Goal: Information Seeking & Learning: Check status

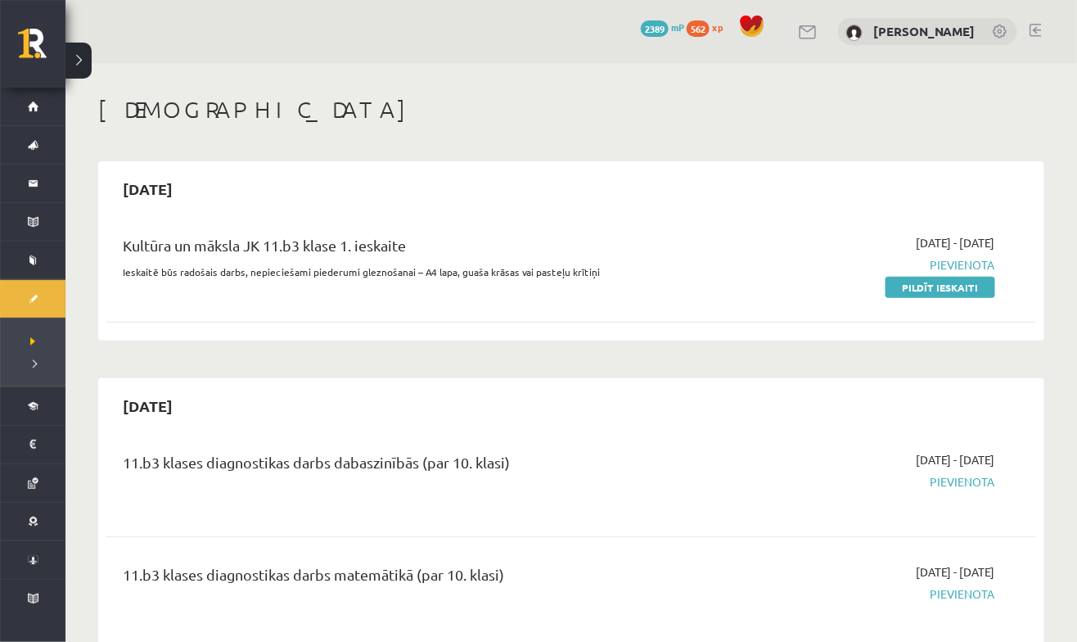
click at [30, 367] on span "Izlabotās" at bounding box center [33, 367] width 6 height 0
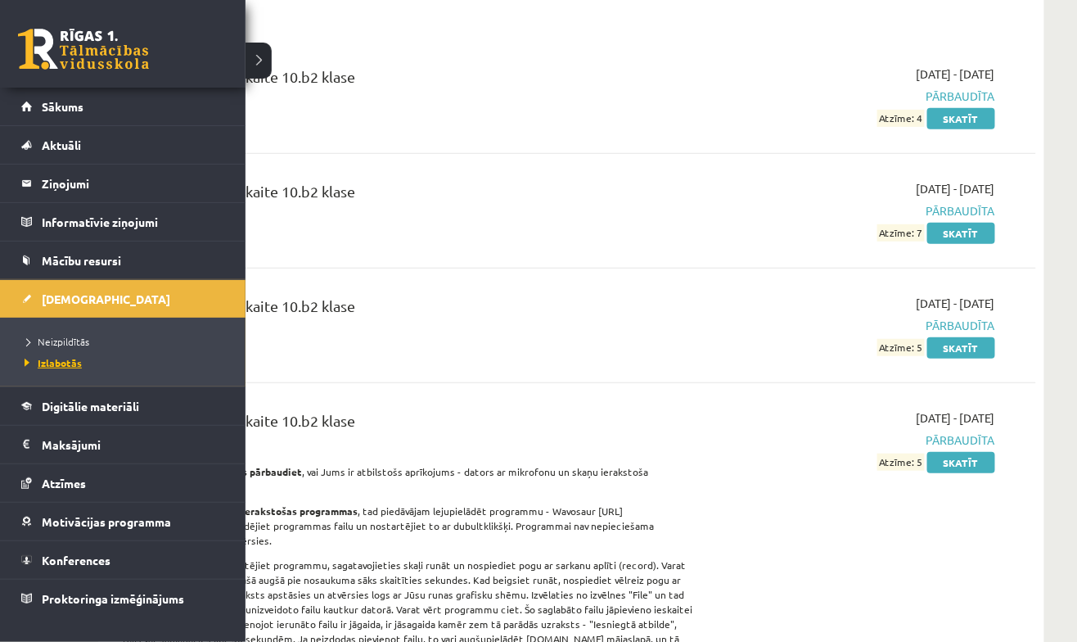
scroll to position [166, 0]
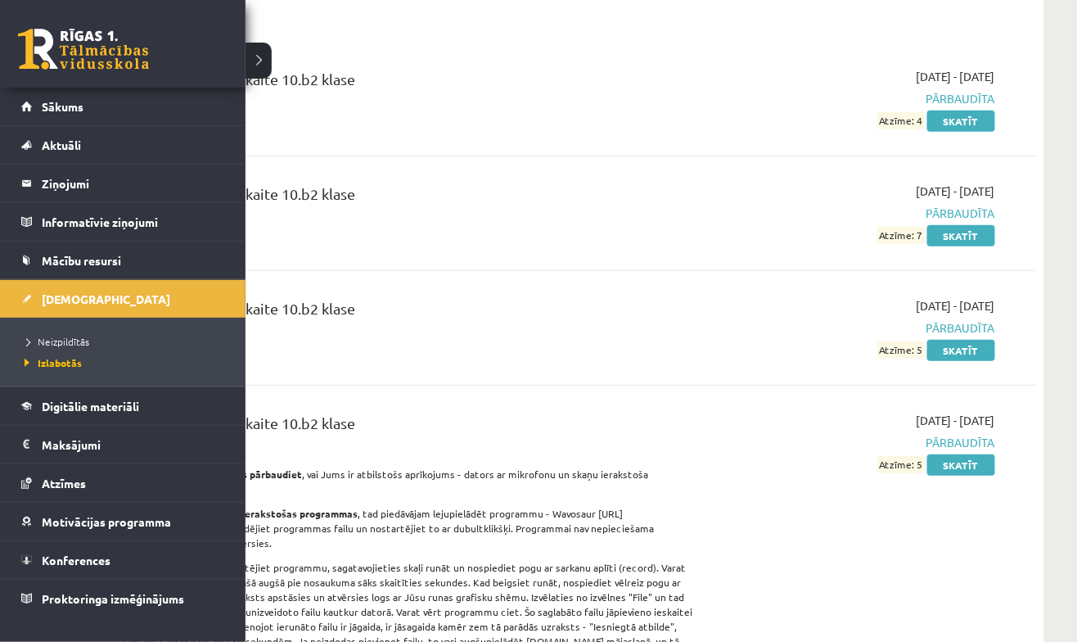
click at [254, 56] on div "Angļu valoda 1. ieskaite 10.b2 klase 2024-09-01 - 2024-09-15 Pārbaudīta Atzīme:…" at bounding box center [571, 99] width 930 height 94
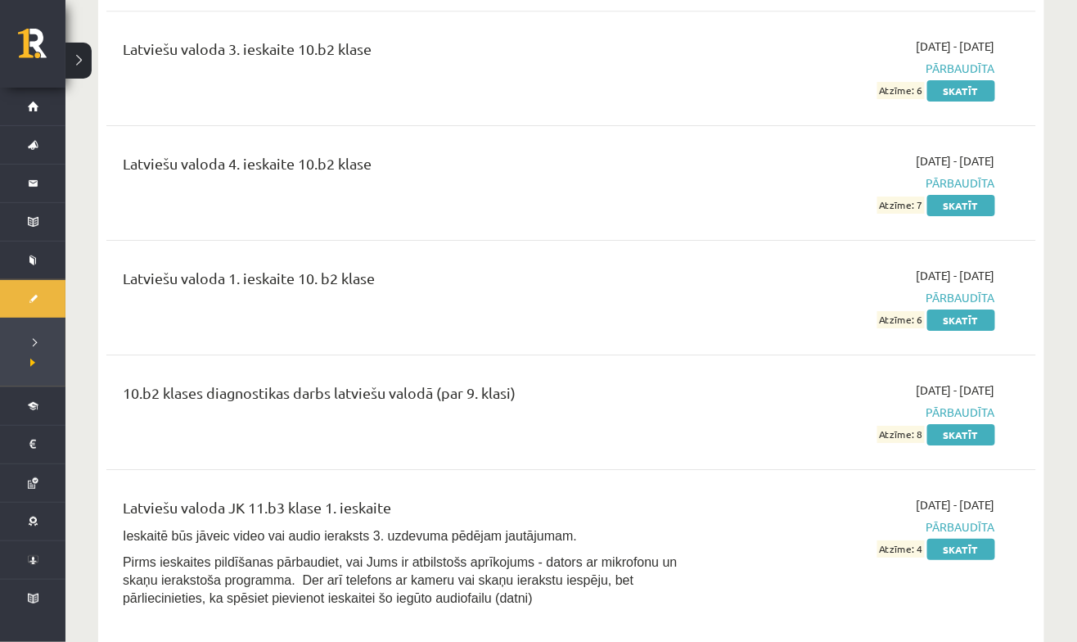
scroll to position [5393, 0]
click at [976, 539] on link "Skatīt" at bounding box center [961, 549] width 68 height 21
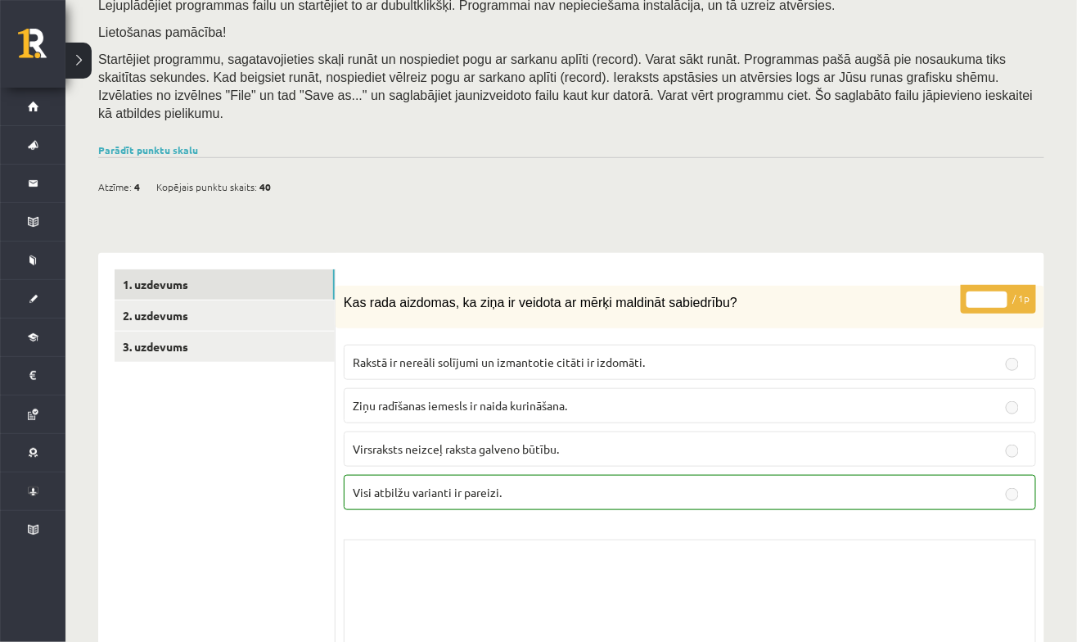
scroll to position [253, 0]
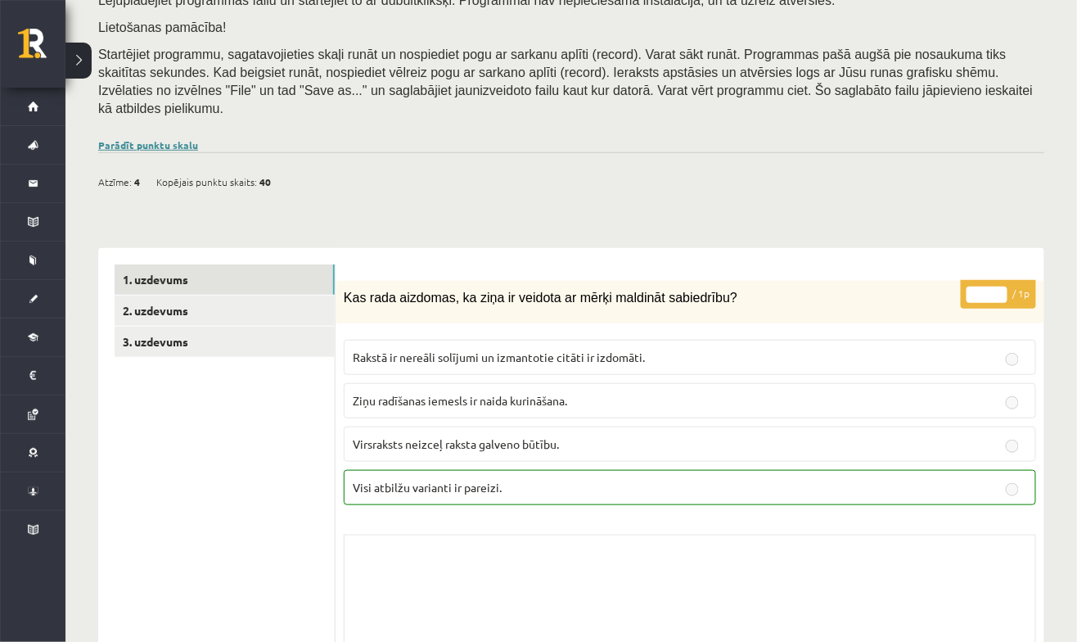
click at [168, 143] on link "Parādīt punktu skalu" at bounding box center [148, 144] width 100 height 13
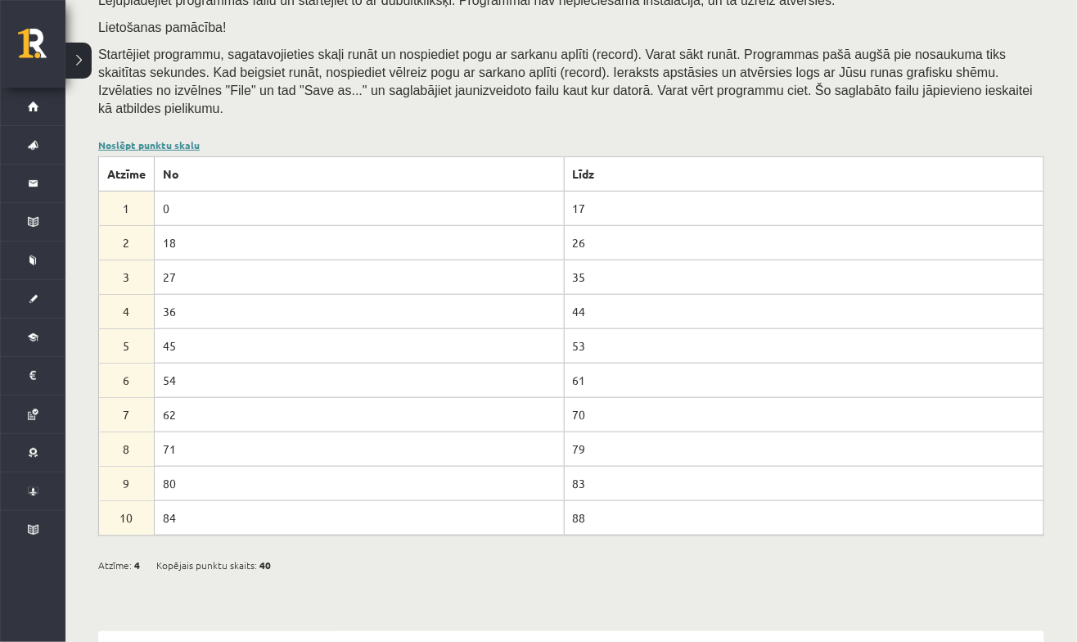
click at [137, 145] on link "Noslēpt punktu skalu" at bounding box center [148, 144] width 101 height 13
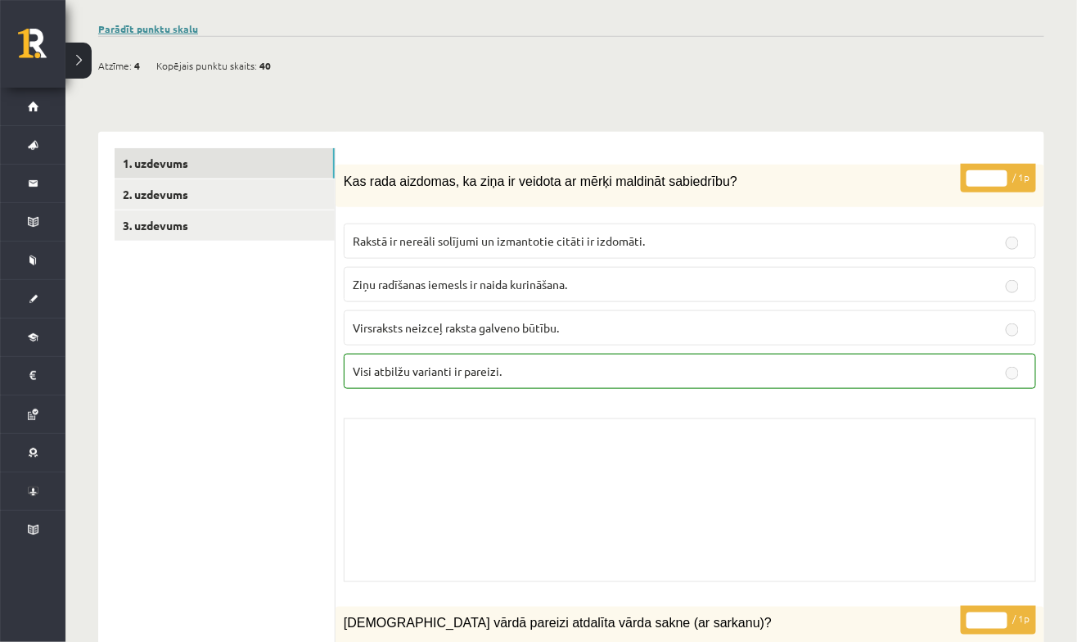
scroll to position [368, 0]
click at [227, 231] on link "3. uzdevums" at bounding box center [225, 226] width 220 height 30
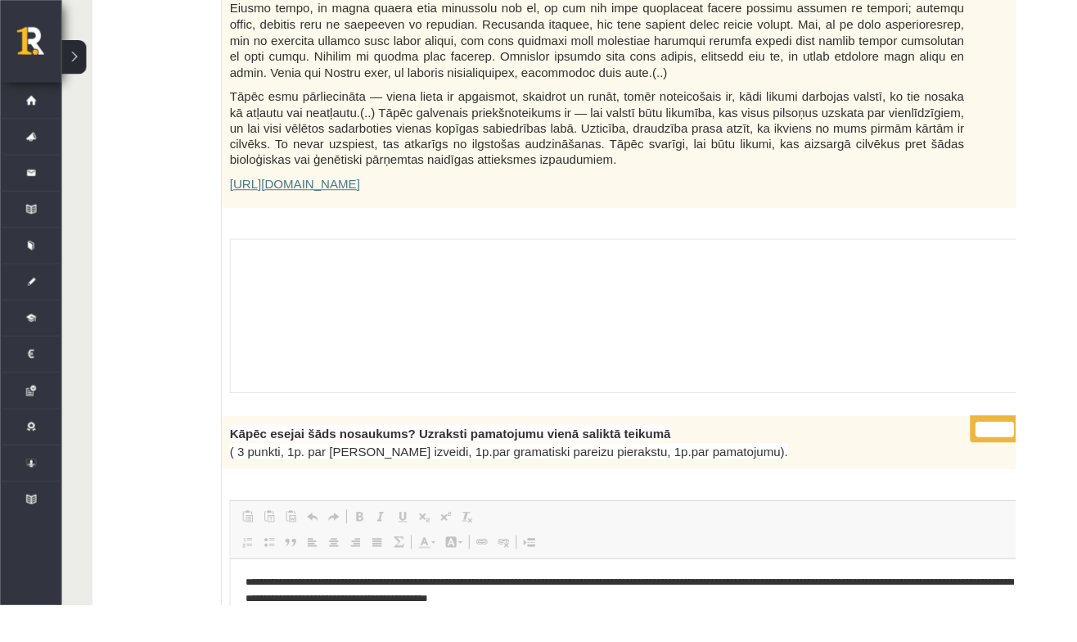
scroll to position [1116, 0]
click at [1005, 358] on div "Skolotāja pielikums" at bounding box center [674, 334] width 861 height 164
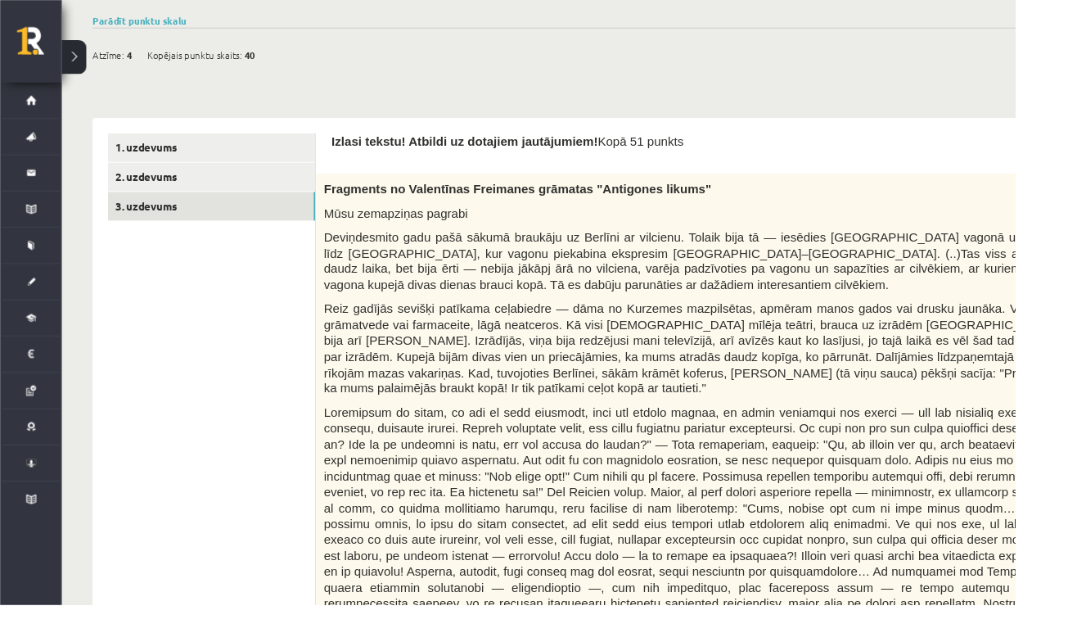
scroll to position [0, 2]
click at [263, 195] on link "2. uzdevums" at bounding box center [222, 188] width 220 height 30
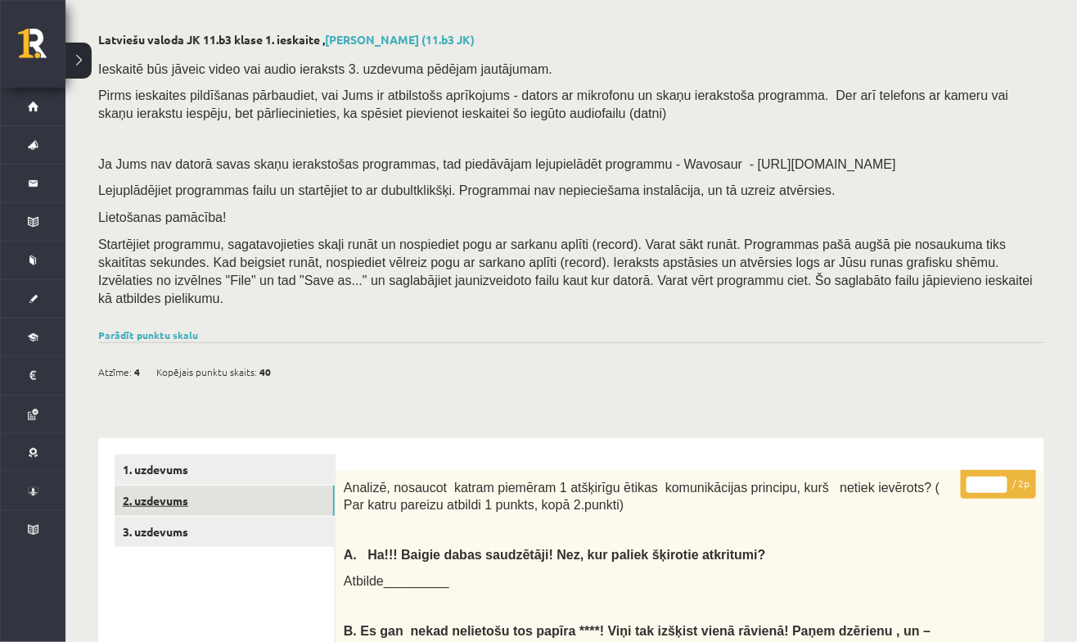
scroll to position [70, 0]
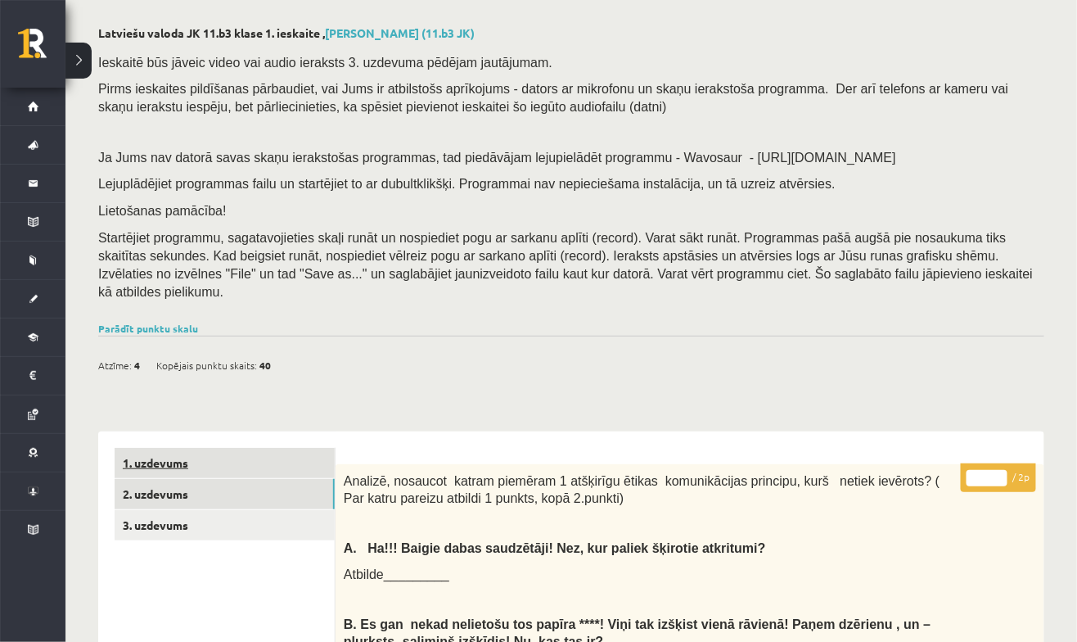
click at [276, 473] on link "1. uzdevums" at bounding box center [225, 463] width 220 height 30
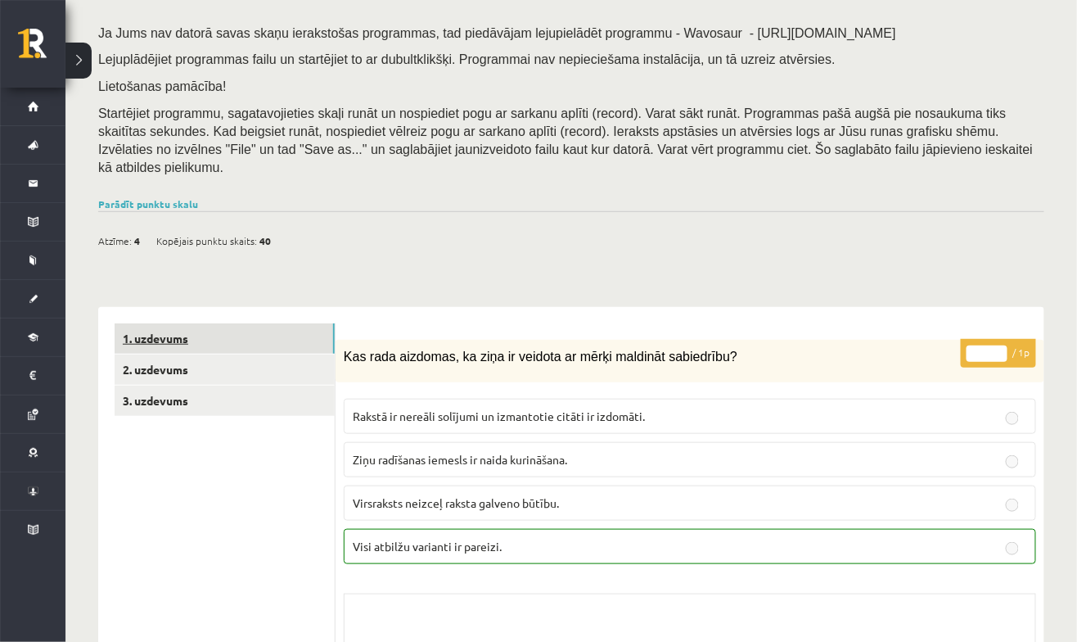
scroll to position [187, 0]
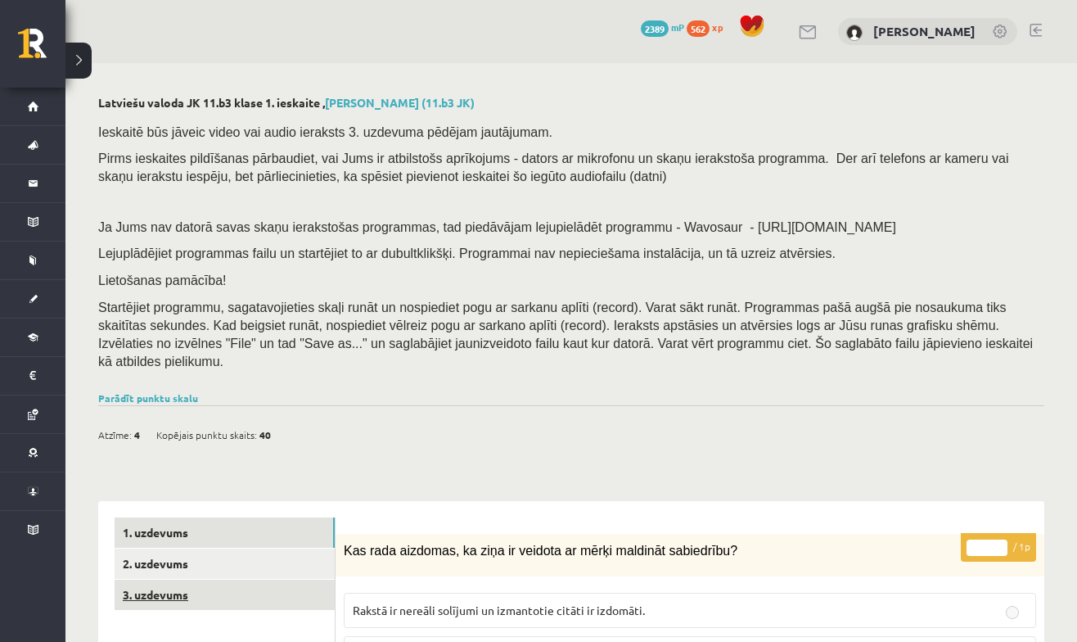
click at [262, 579] on link "3. uzdevums" at bounding box center [225, 594] width 220 height 30
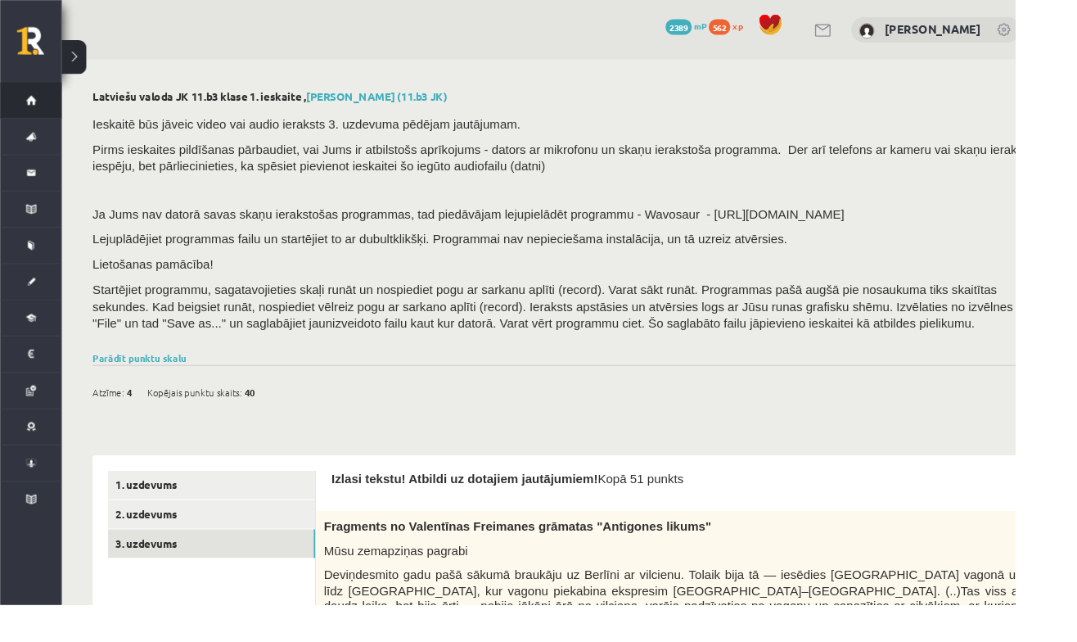
click at [23, 115] on link "Sākums" at bounding box center [32, 107] width 65 height 38
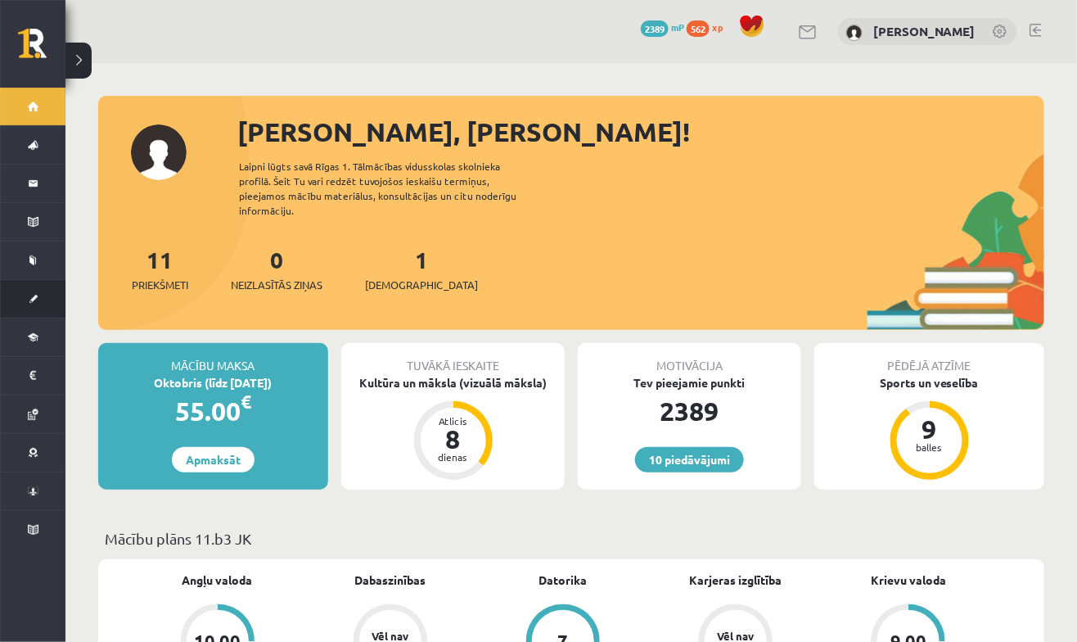
click at [20, 299] on span "[DEMOGRAPHIC_DATA]" at bounding box center [20, 299] width 0 height 0
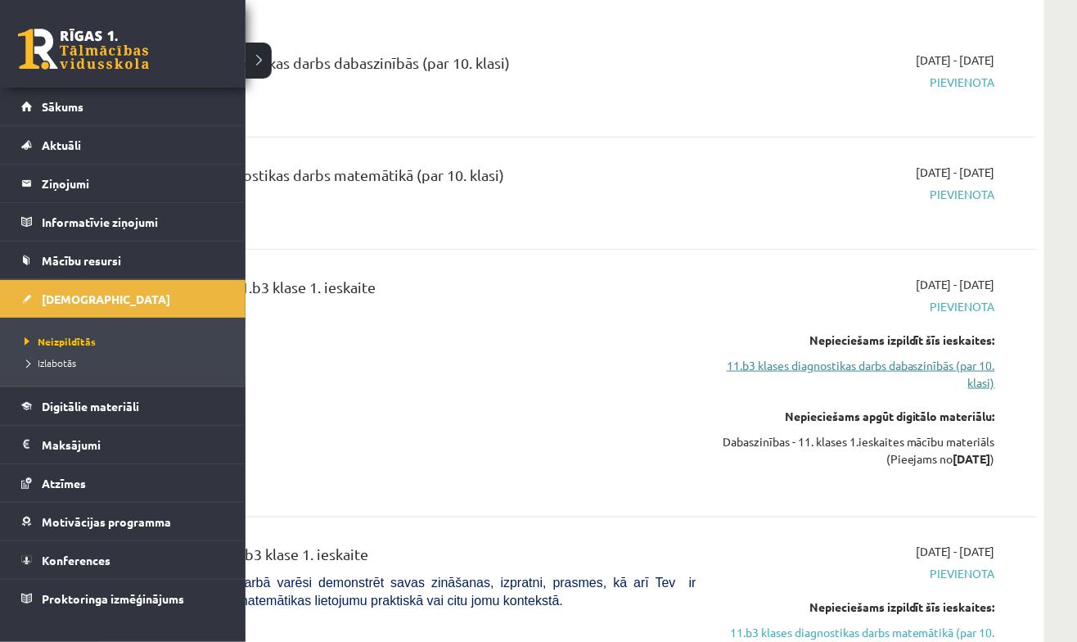
click at [775, 357] on link "11.b3 klases diagnostikas darbs dabaszinībās (par 10. klasi)" at bounding box center [858, 374] width 274 height 34
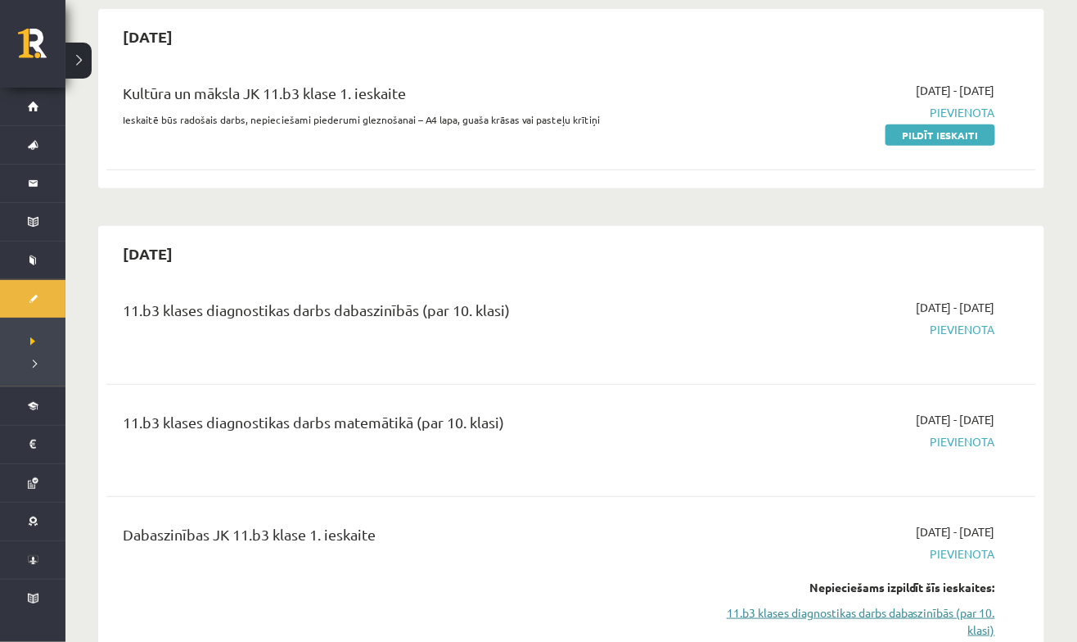
scroll to position [153, 0]
click at [36, 95] on link "Sākums" at bounding box center [32, 107] width 65 height 38
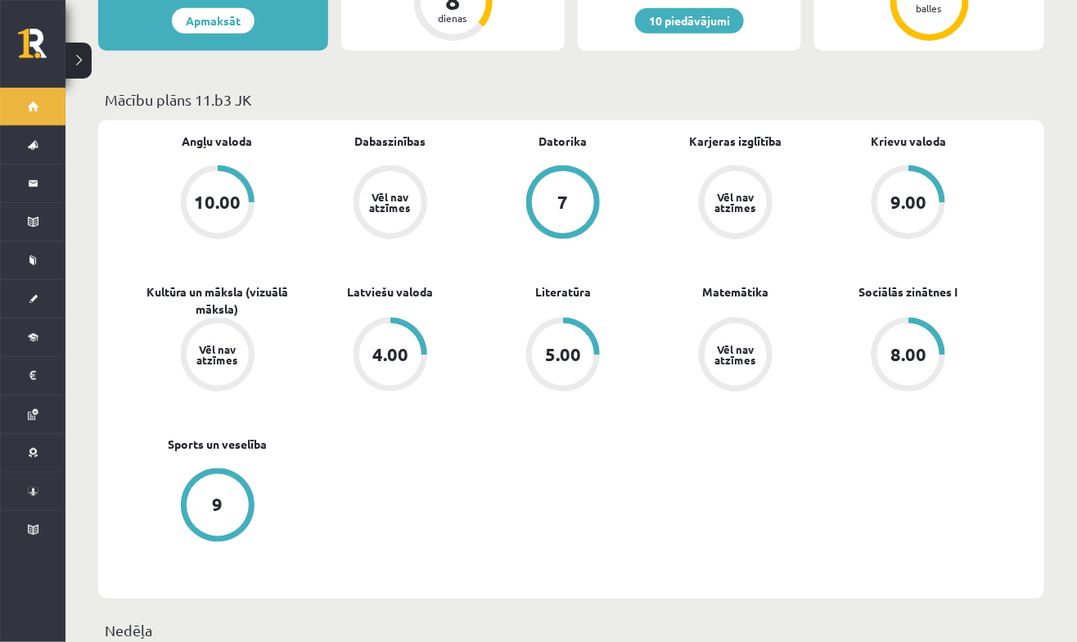
scroll to position [440, 0]
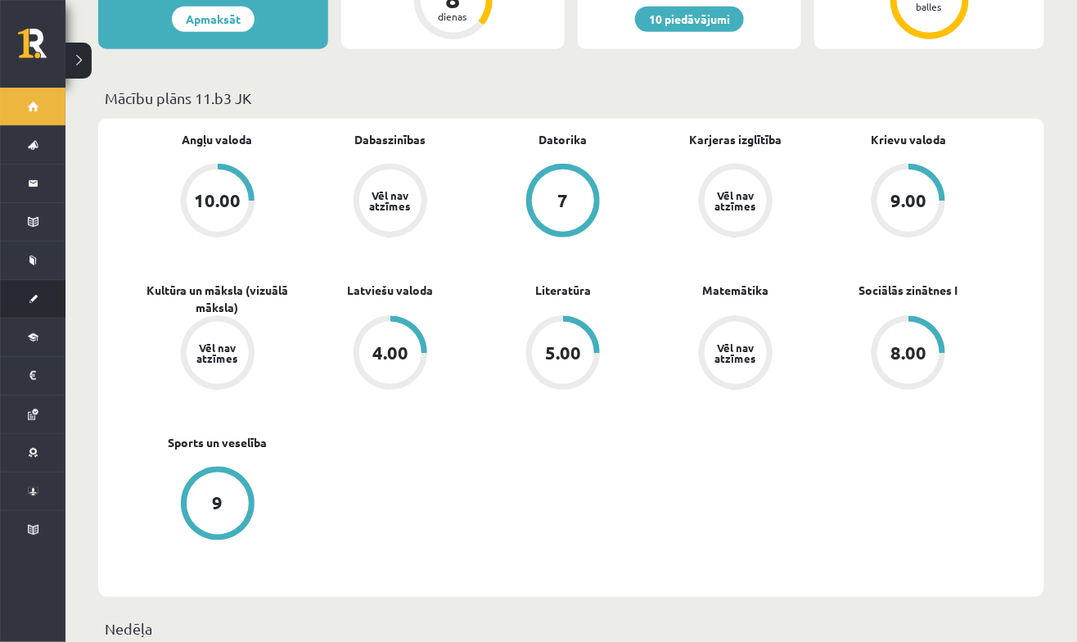
click at [25, 291] on link "[DEMOGRAPHIC_DATA]" at bounding box center [32, 299] width 65 height 38
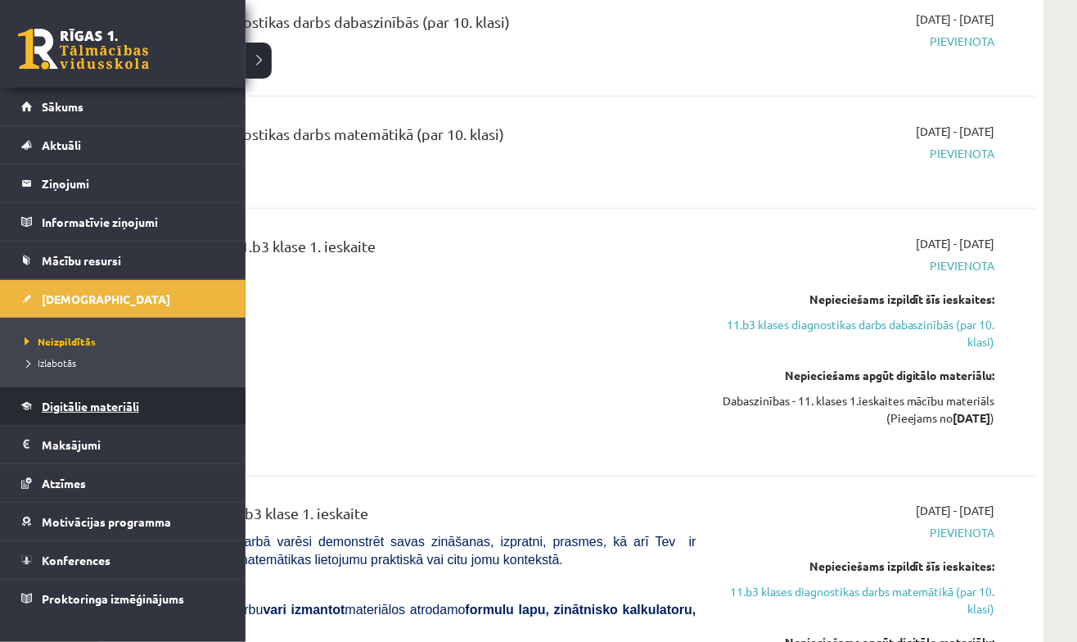
click at [139, 413] on link "Digitālie materiāli" at bounding box center [123, 406] width 204 height 38
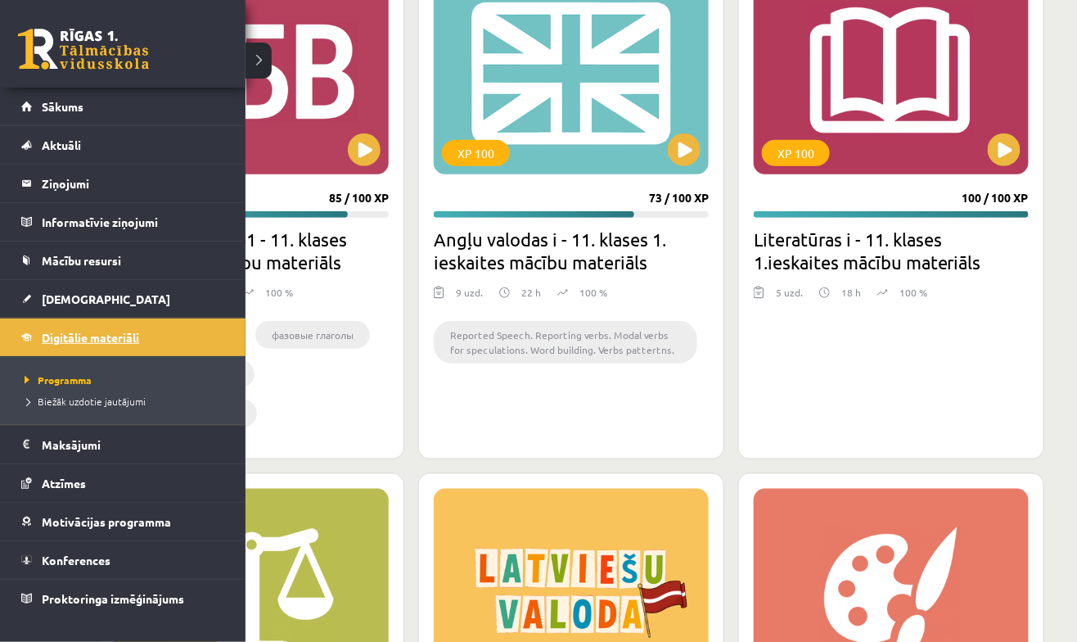
scroll to position [2146, 0]
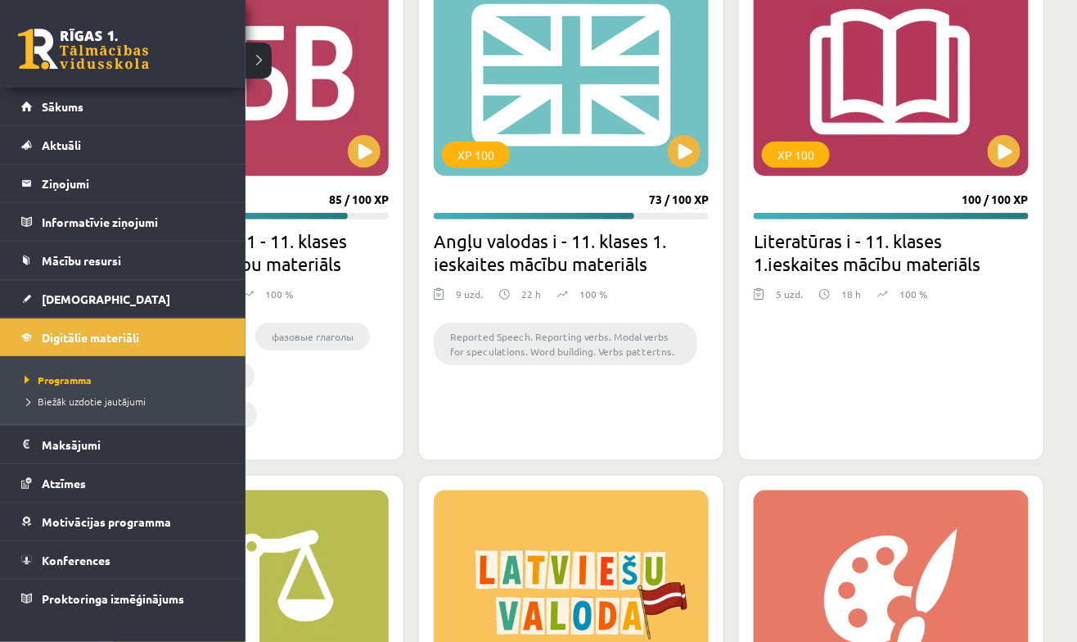
click at [838, 403] on div "XP 100 100 / 100 XP Literatūras i - 11. klases 1.ieskaites mācību materiāls 5 u…" at bounding box center [891, 208] width 306 height 505
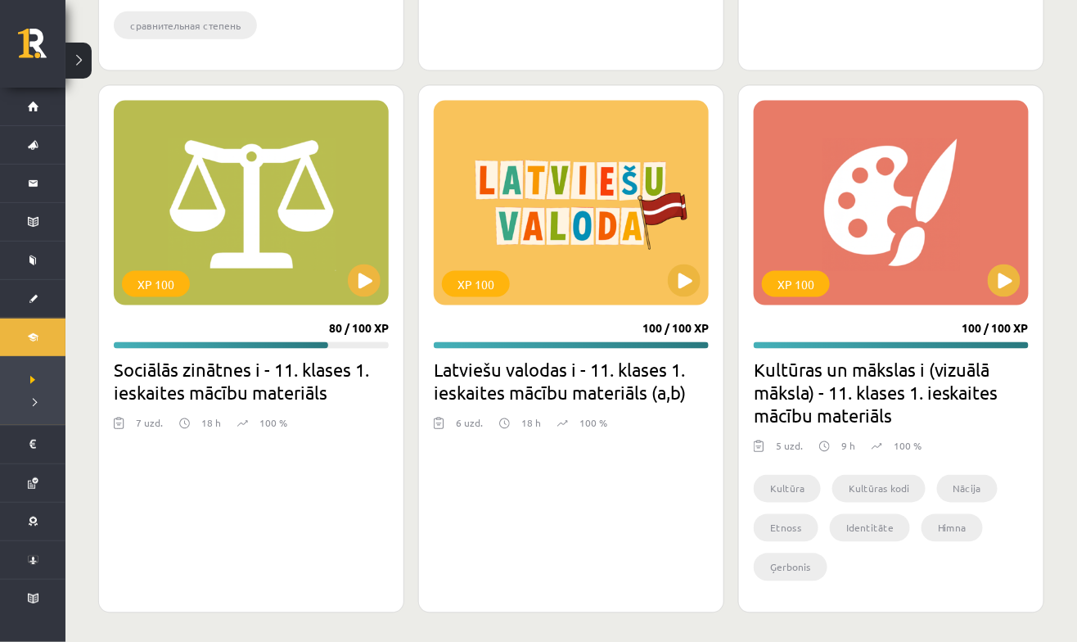
scroll to position [2535, 0]
click at [668, 275] on button at bounding box center [684, 280] width 33 height 33
click at [681, 311] on div "XP 100 100 / 100 XP Latviešu valodas i - 11. klases 1. ieskaites mācību materiā…" at bounding box center [571, 349] width 306 height 528
click at [709, 299] on div "XP 100 100 / 100 XP Latviešu valodas i - 11. klases 1. ieskaites mācību materiā…" at bounding box center [571, 349] width 306 height 528
click at [691, 292] on div "XP 100" at bounding box center [571, 203] width 275 height 205
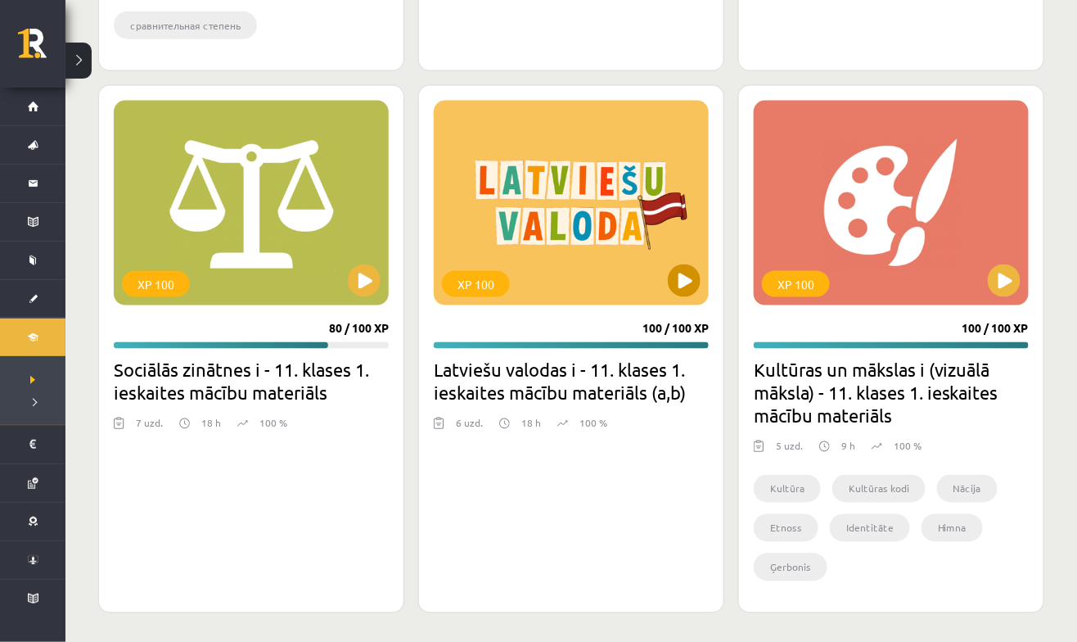
click at [691, 292] on div "XP 100" at bounding box center [571, 203] width 275 height 205
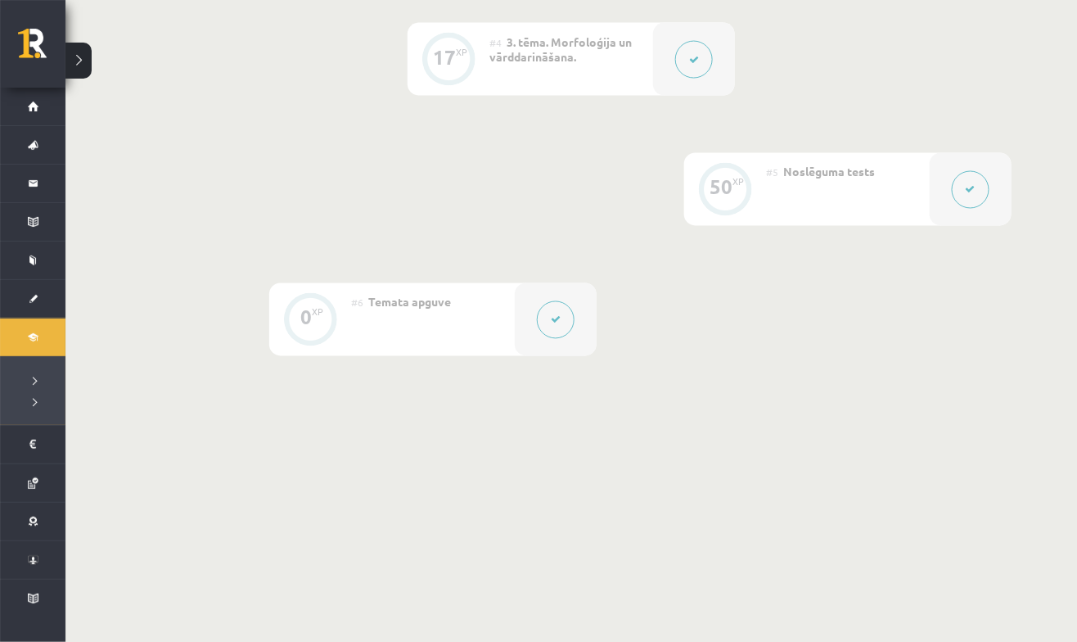
scroll to position [809, 0]
click at [545, 324] on button at bounding box center [556, 319] width 38 height 38
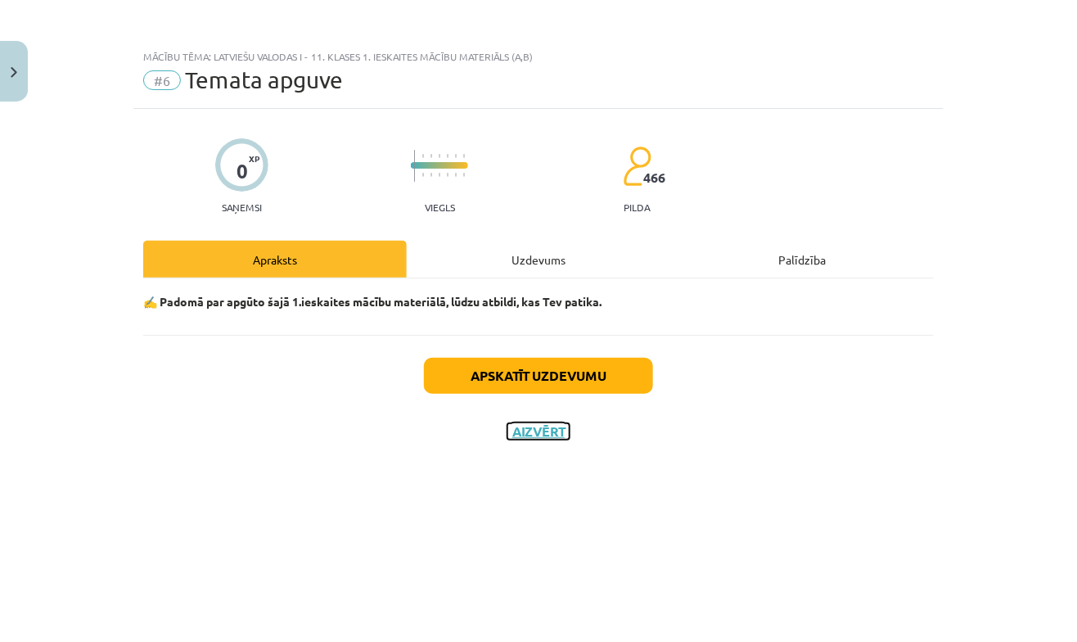
click at [554, 434] on button "Aizvērt" at bounding box center [538, 431] width 62 height 16
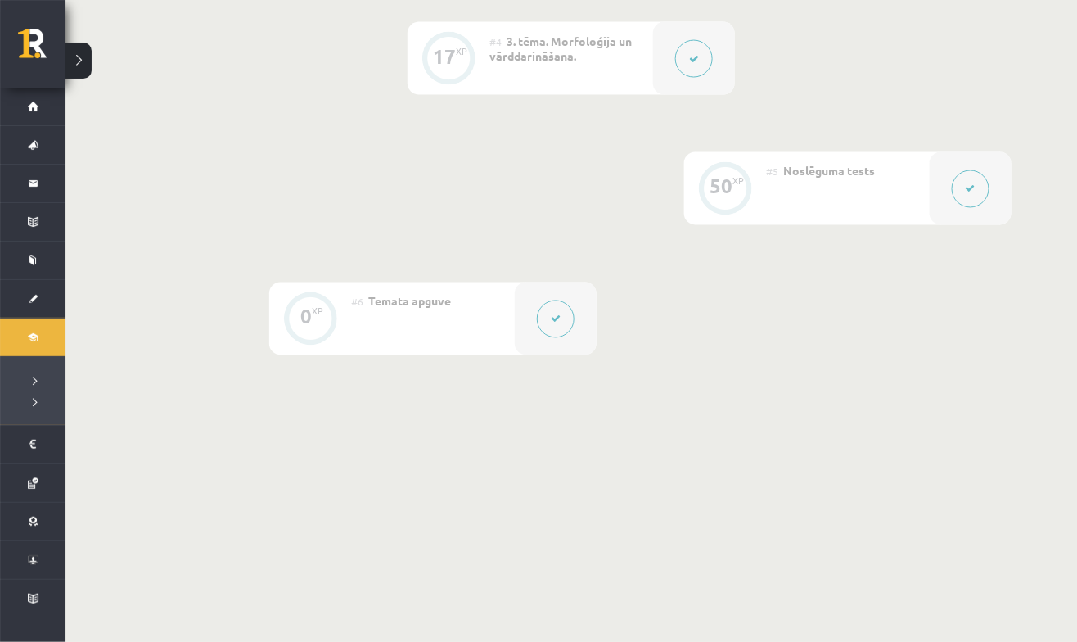
click at [984, 174] on button at bounding box center [971, 189] width 38 height 38
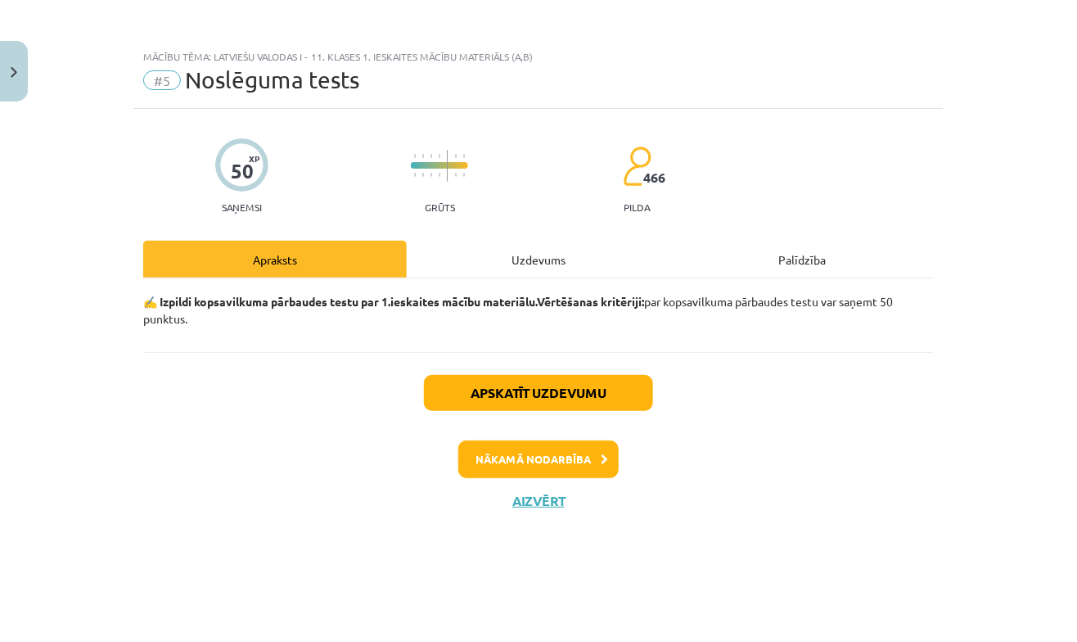
click at [548, 516] on div "Apskatīt uzdevumu Nākamā nodarbība Aizvērt" at bounding box center [538, 435] width 791 height 167
click at [573, 376] on button "Apskatīt uzdevumu" at bounding box center [538, 393] width 229 height 36
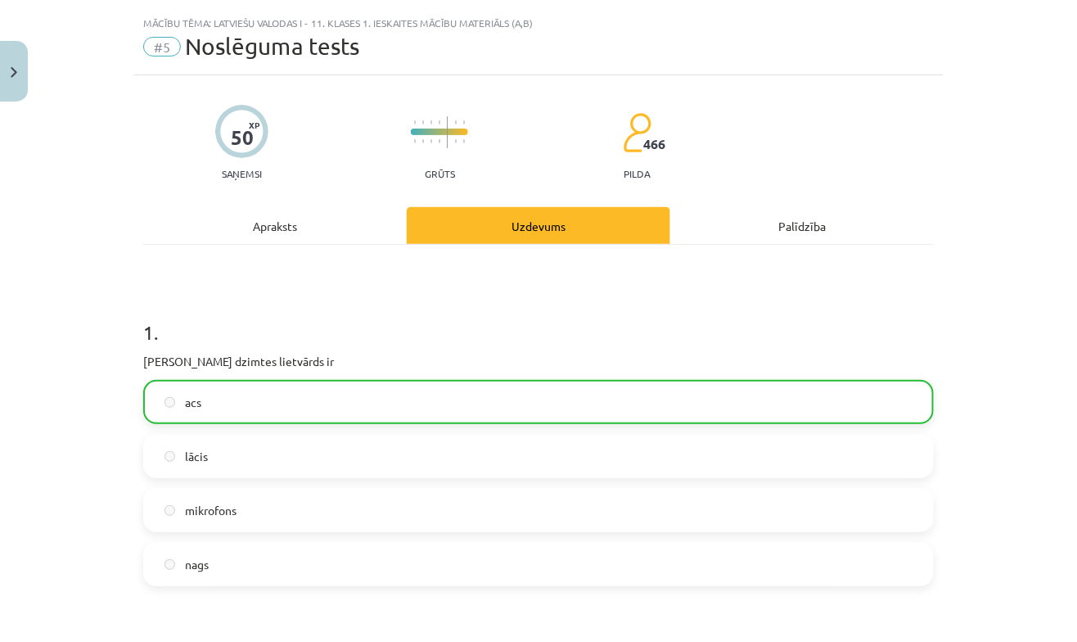
scroll to position [36, 0]
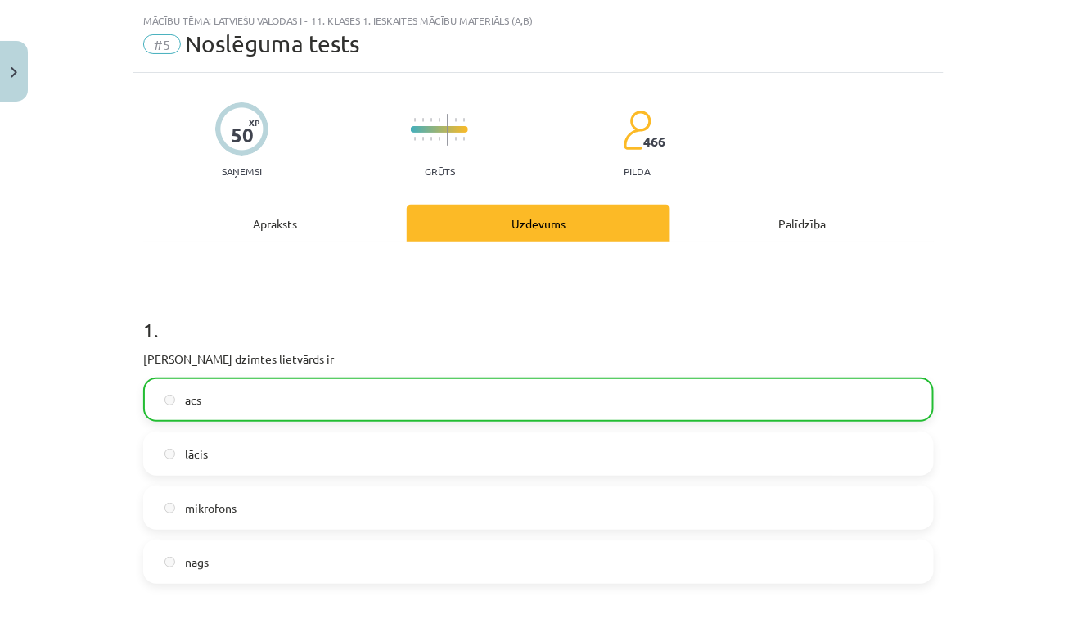
click at [339, 208] on div "Apraksts" at bounding box center [275, 223] width 264 height 37
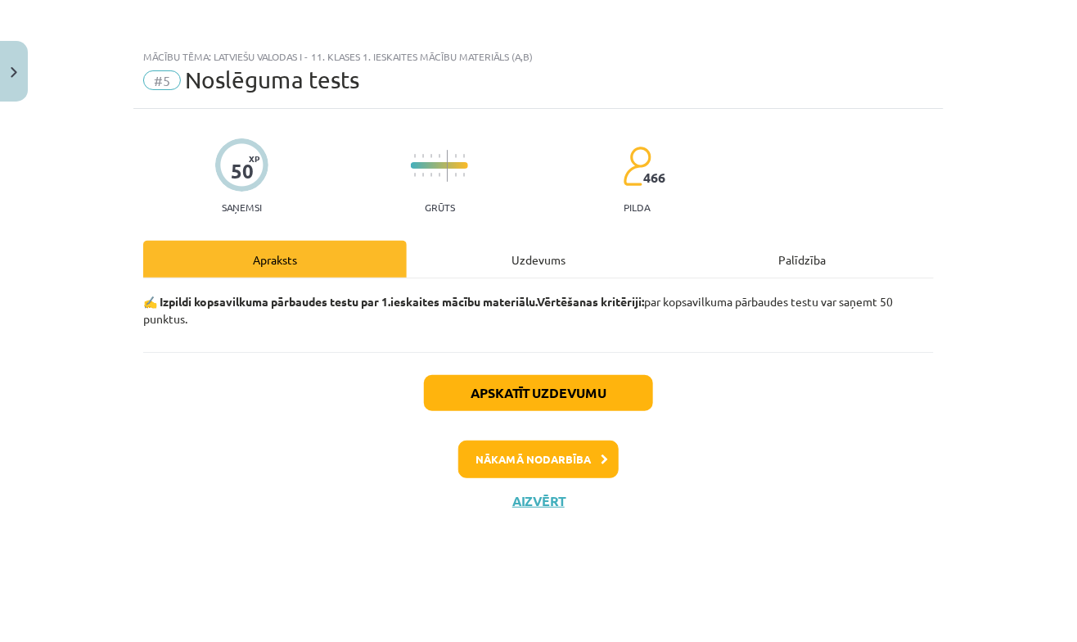
click at [541, 503] on button "Aizvērt" at bounding box center [538, 501] width 62 height 16
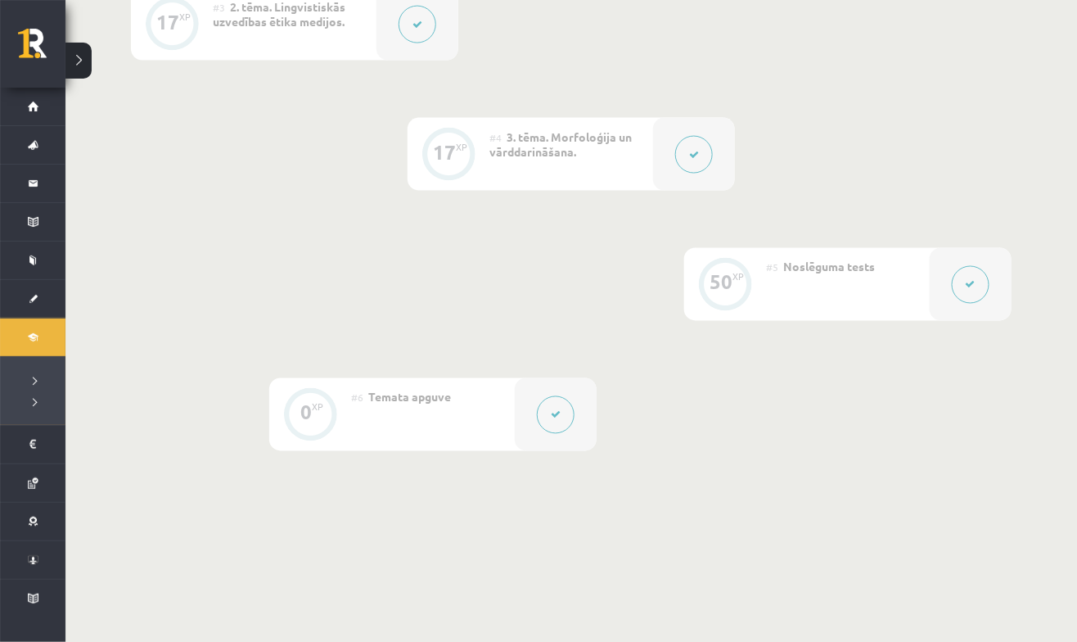
scroll to position [710, 0]
click at [701, 160] on button at bounding box center [694, 159] width 38 height 38
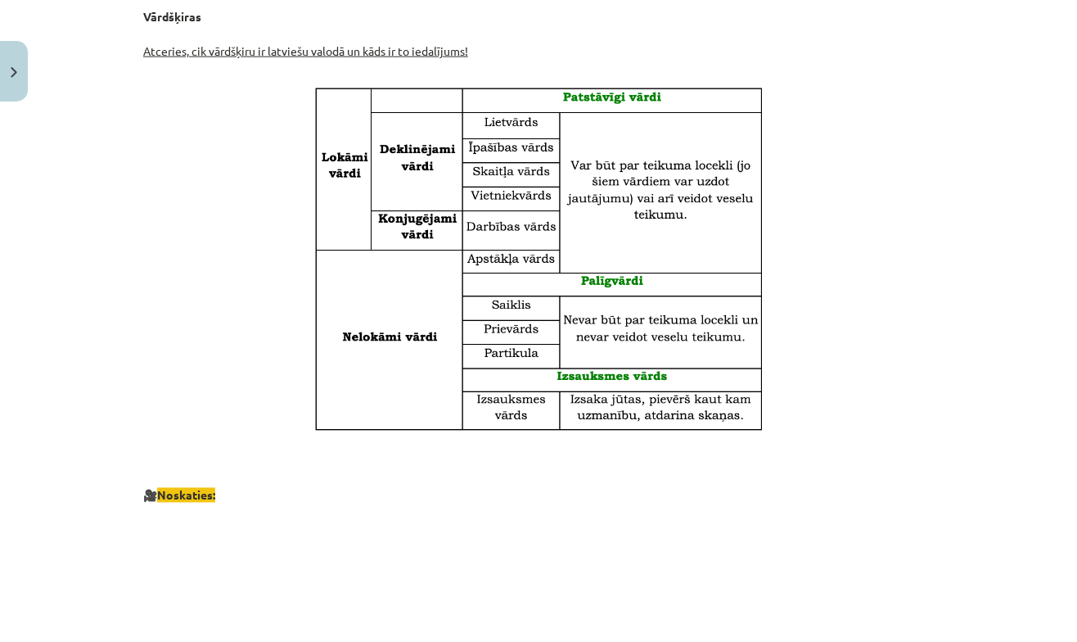
scroll to position [0, 0]
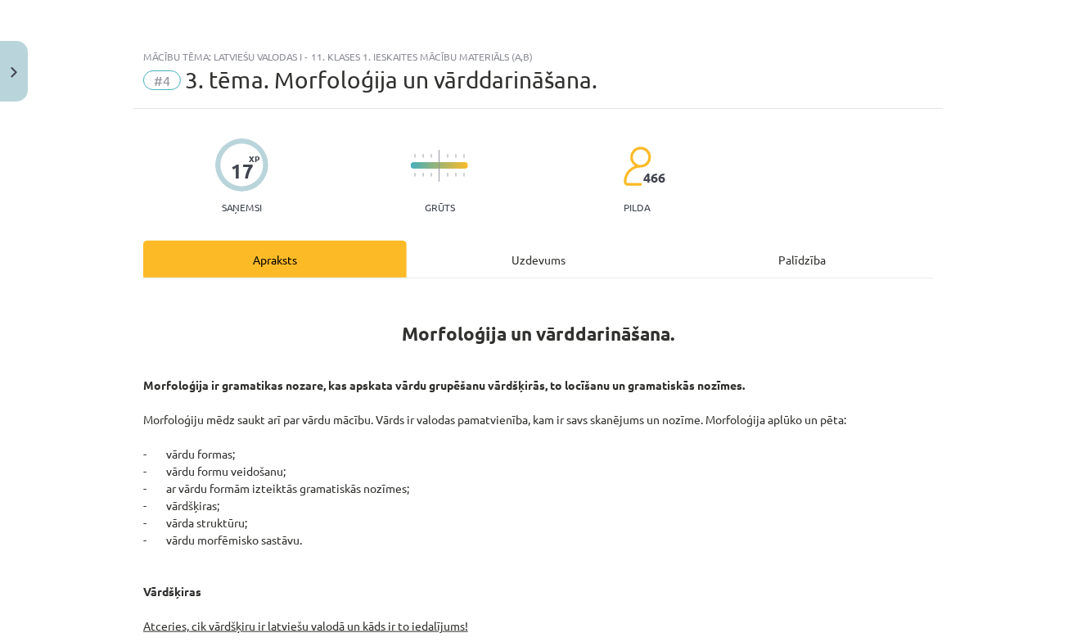
click at [570, 260] on div "Uzdevums" at bounding box center [539, 259] width 264 height 37
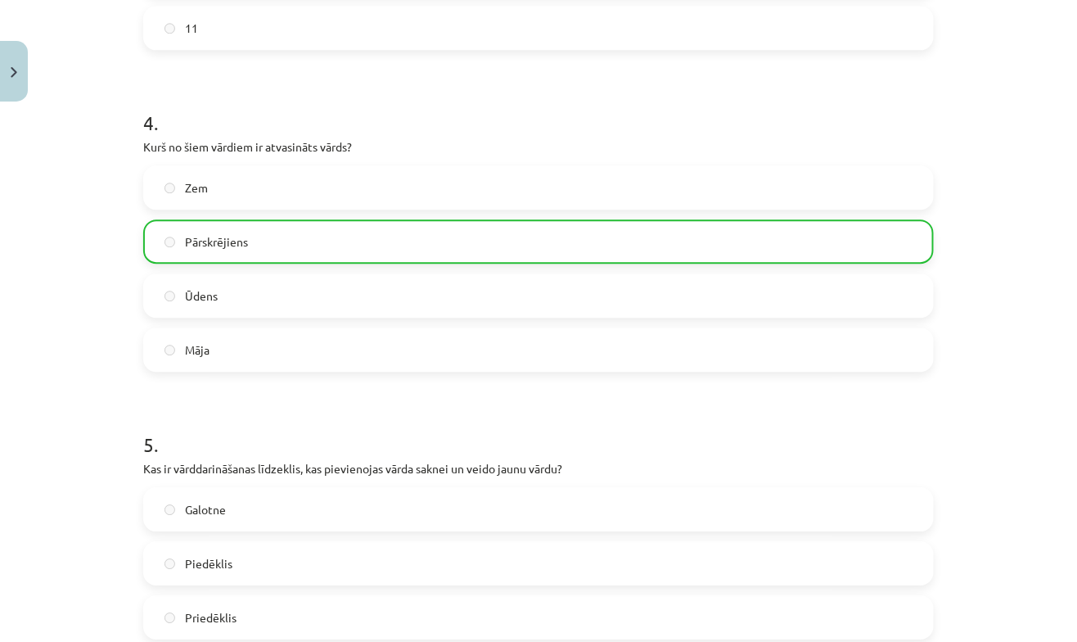
scroll to position [1499, 0]
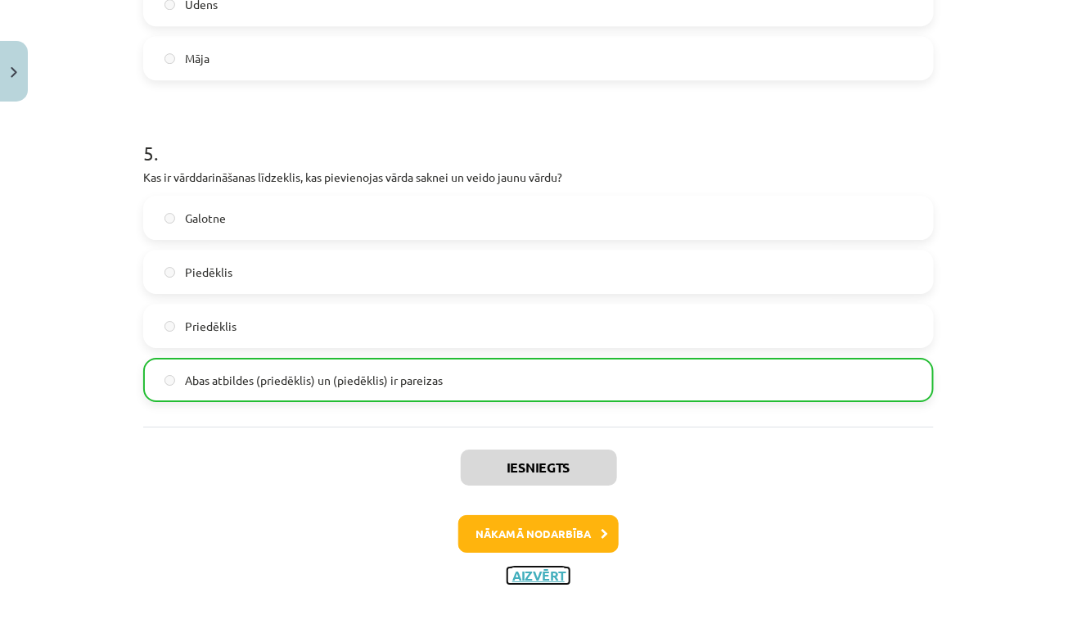
click at [553, 578] on button "Aizvērt" at bounding box center [538, 575] width 62 height 16
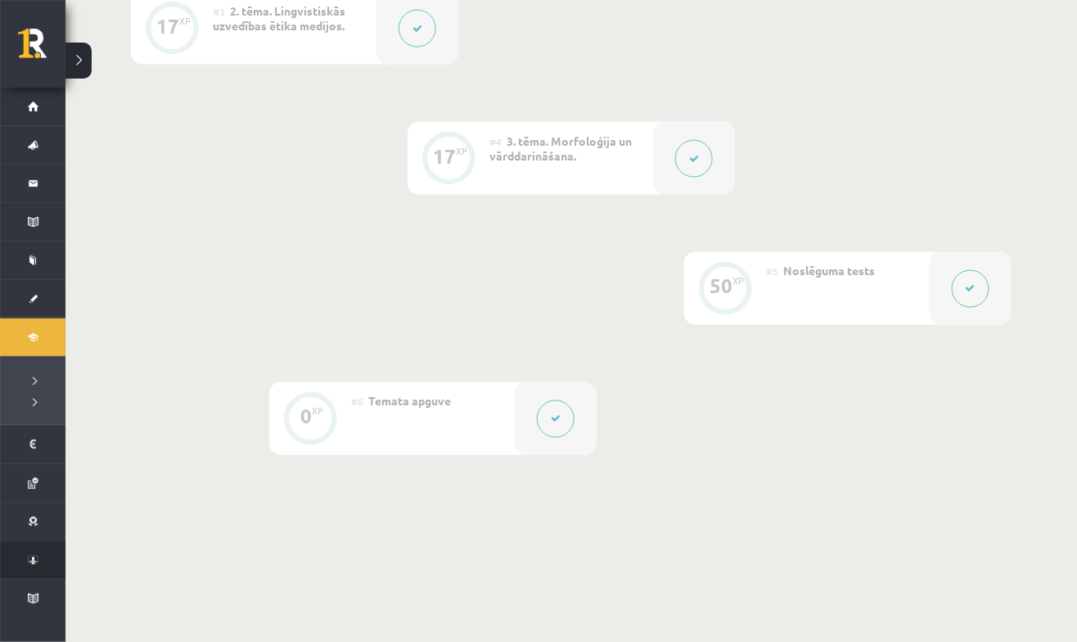
click at [56, 564] on link "Konferences" at bounding box center [32, 560] width 65 height 38
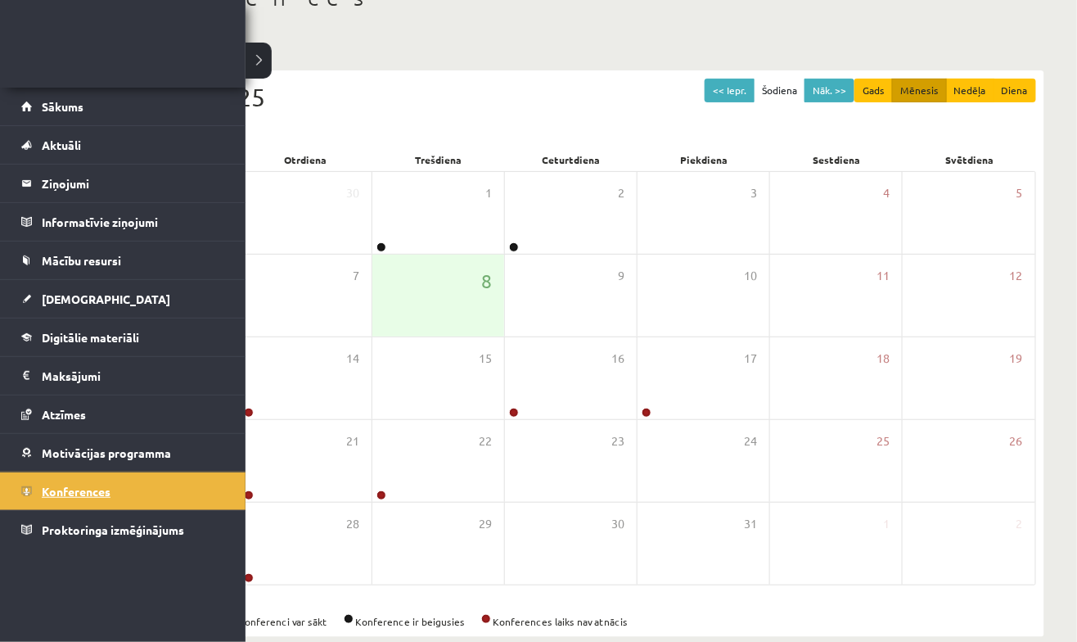
scroll to position [110, 0]
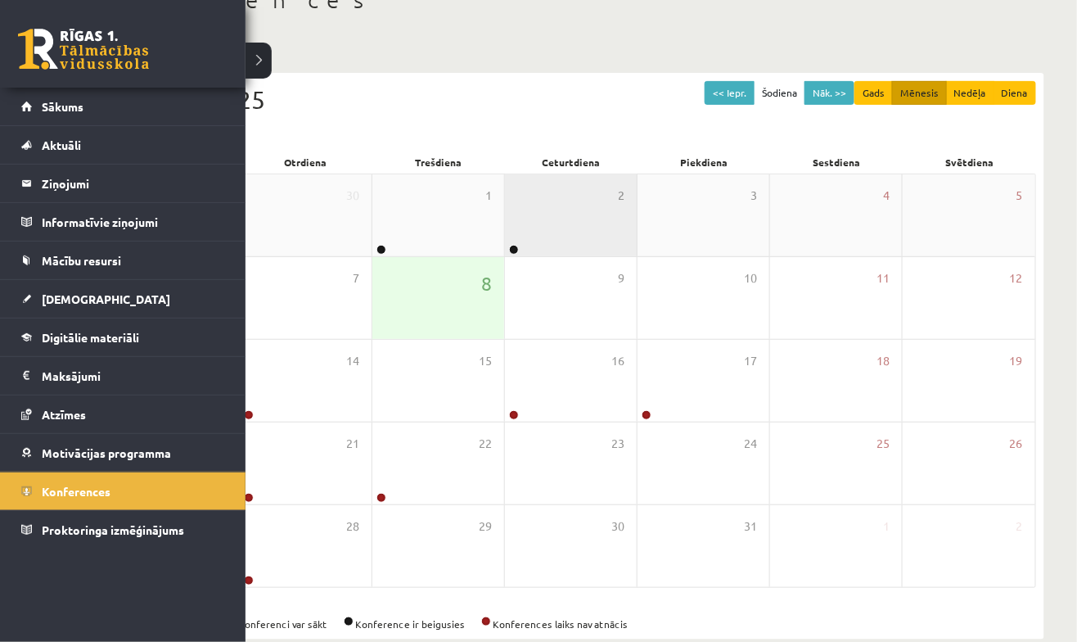
click at [566, 214] on div "2" at bounding box center [571, 215] width 132 height 82
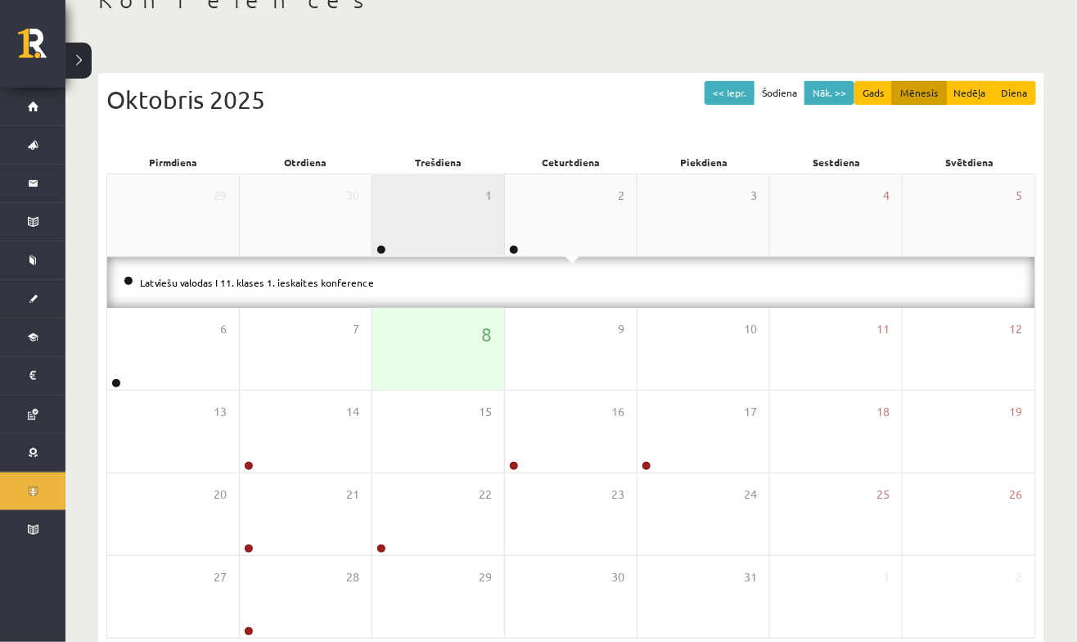
click at [425, 191] on div "1" at bounding box center [438, 215] width 132 height 82
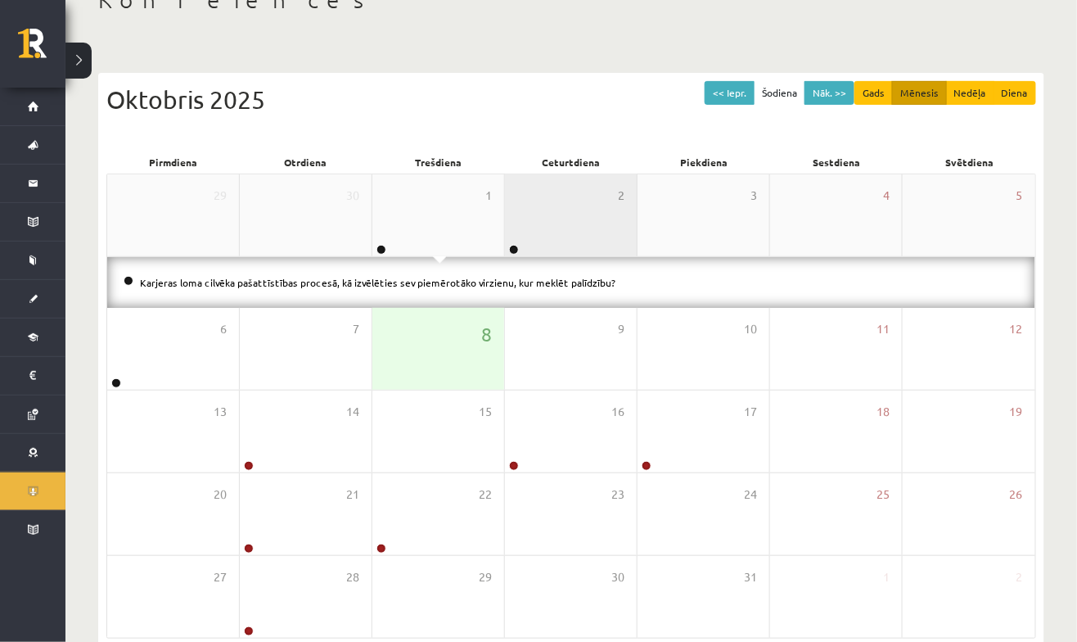
click at [585, 233] on div "2" at bounding box center [571, 215] width 132 height 82
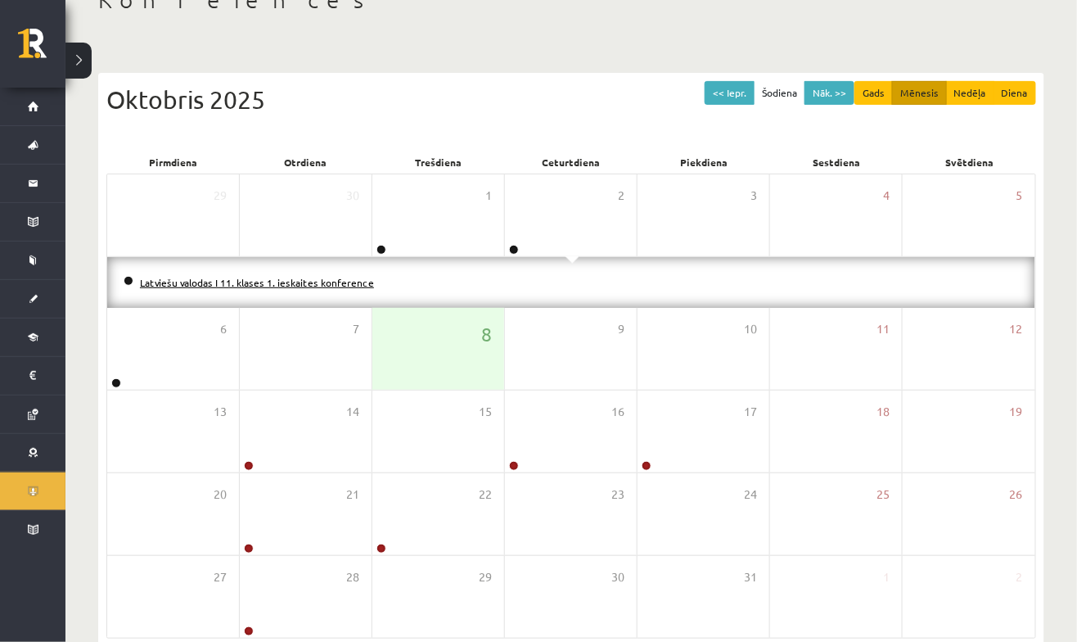
click at [344, 282] on link "Latviešu valodas I 11. klases 1. ieskaites konference" at bounding box center [257, 282] width 234 height 13
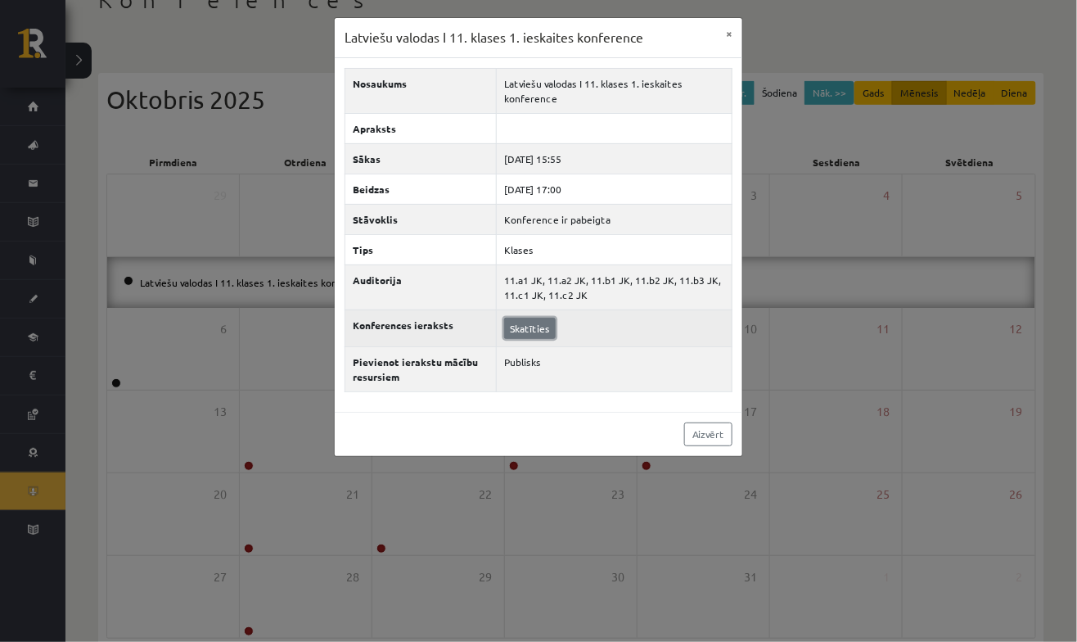
click at [539, 318] on link "Skatīties" at bounding box center [530, 328] width 52 height 21
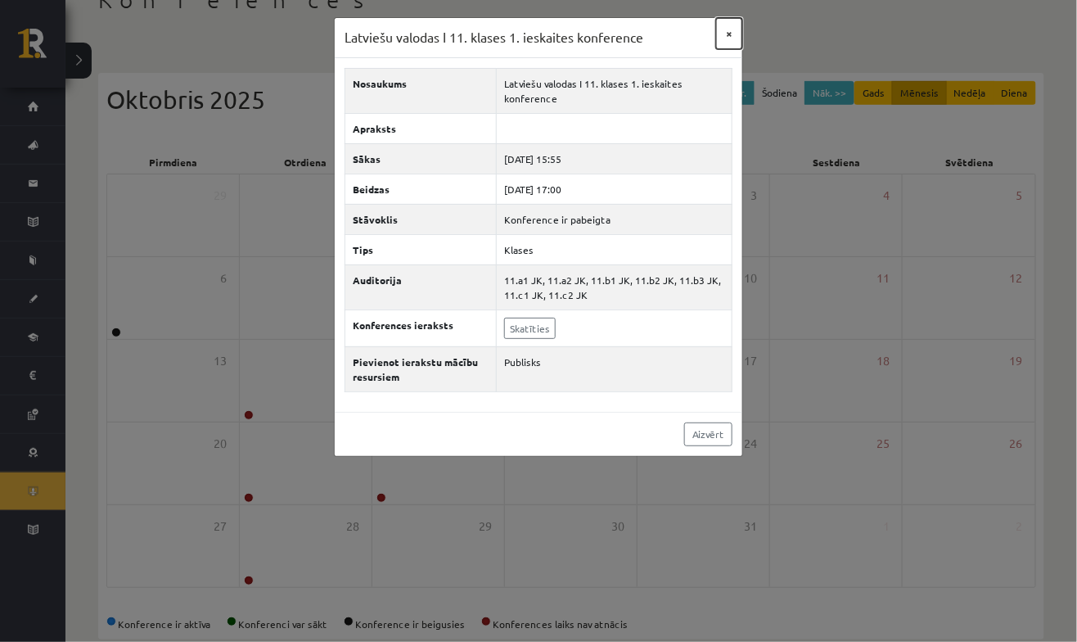
click at [719, 45] on button "×" at bounding box center [729, 33] width 26 height 31
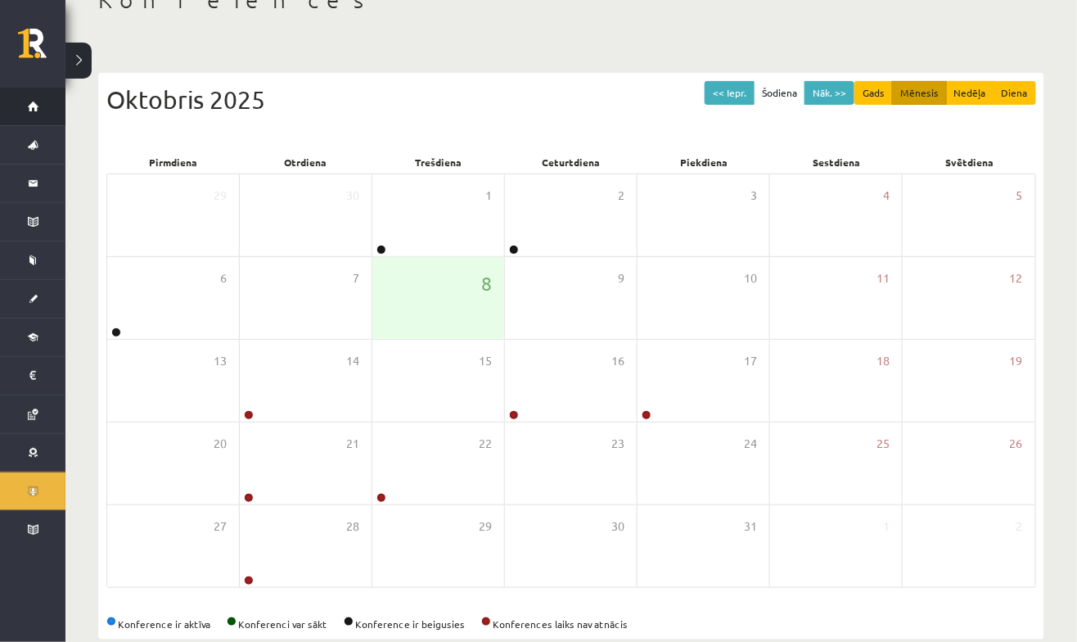
click at [38, 88] on link "Sākums" at bounding box center [32, 107] width 65 height 38
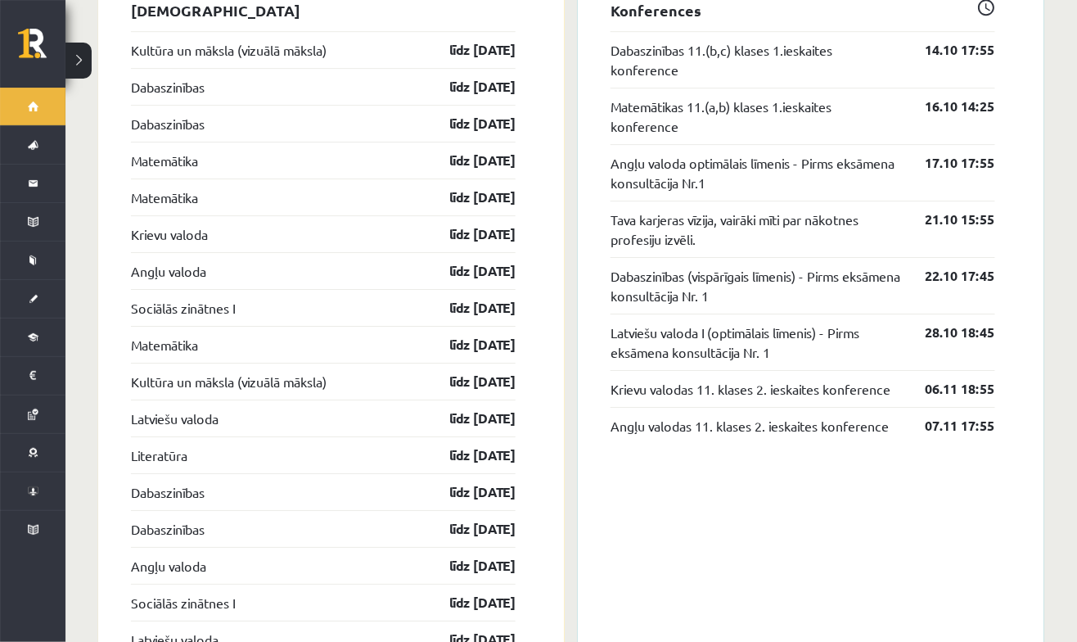
scroll to position [1547, 0]
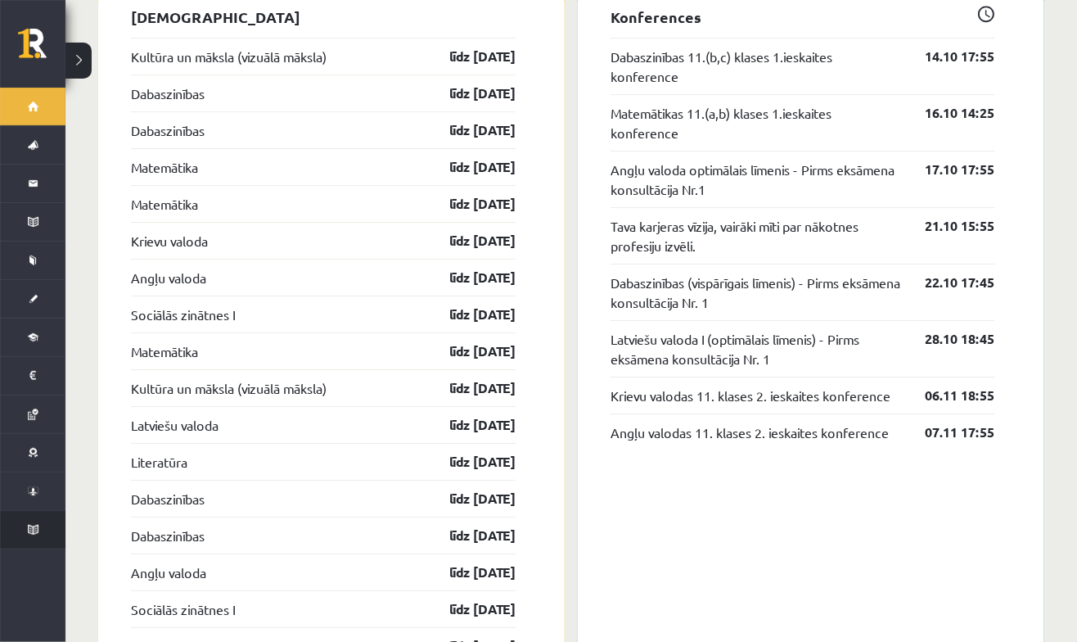
click at [35, 511] on link "Proktoringa izmēģinājums" at bounding box center [32, 530] width 65 height 38
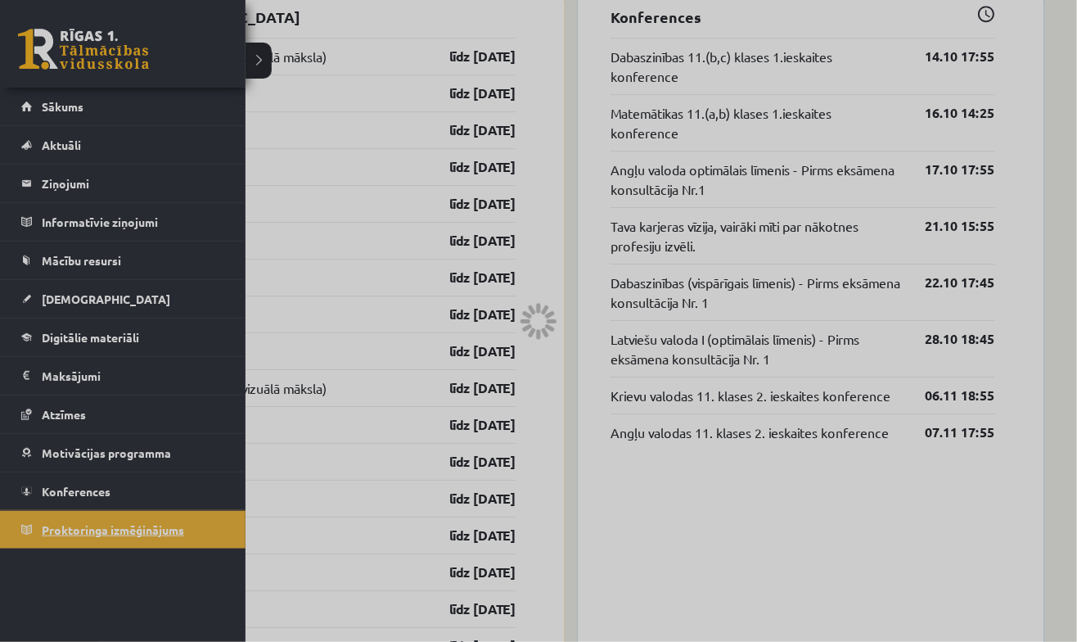
scroll to position [521, 0]
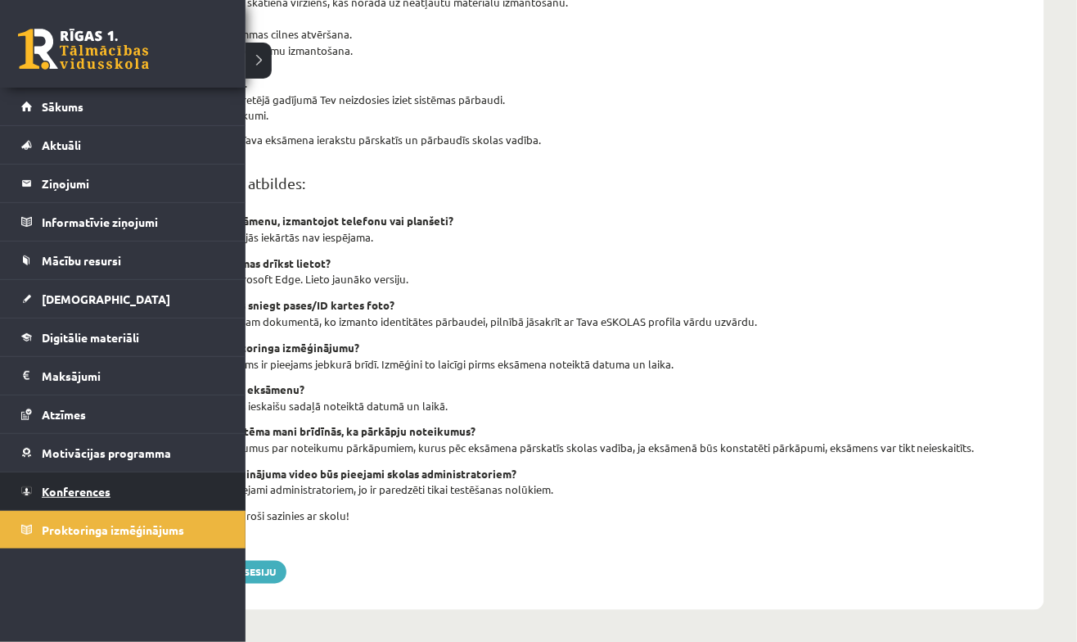
click at [106, 479] on link "Konferences" at bounding box center [123, 491] width 204 height 38
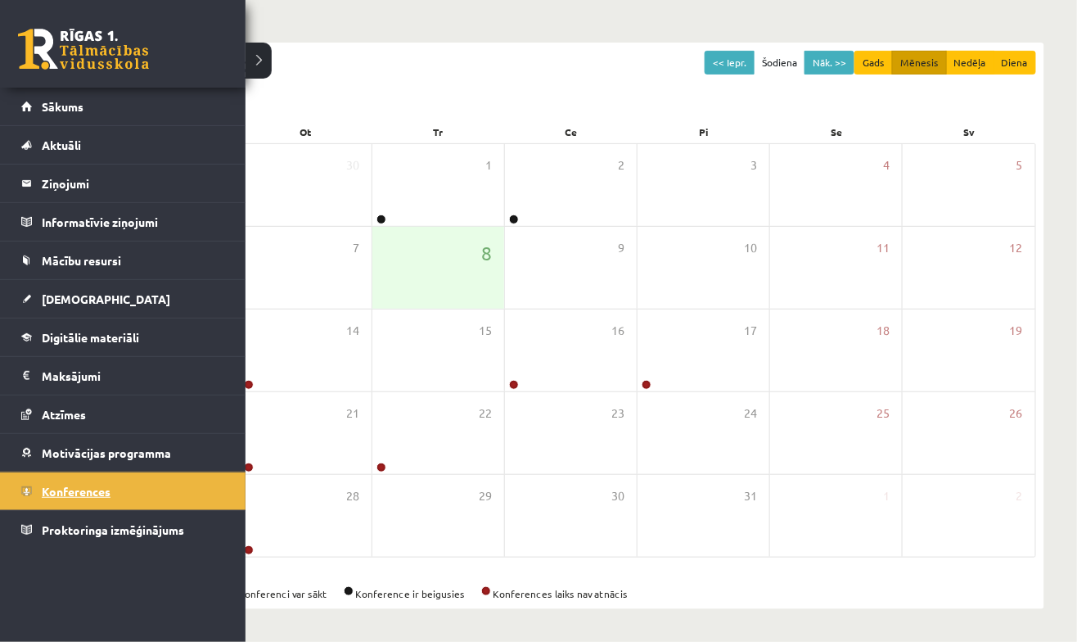
scroll to position [138, 0]
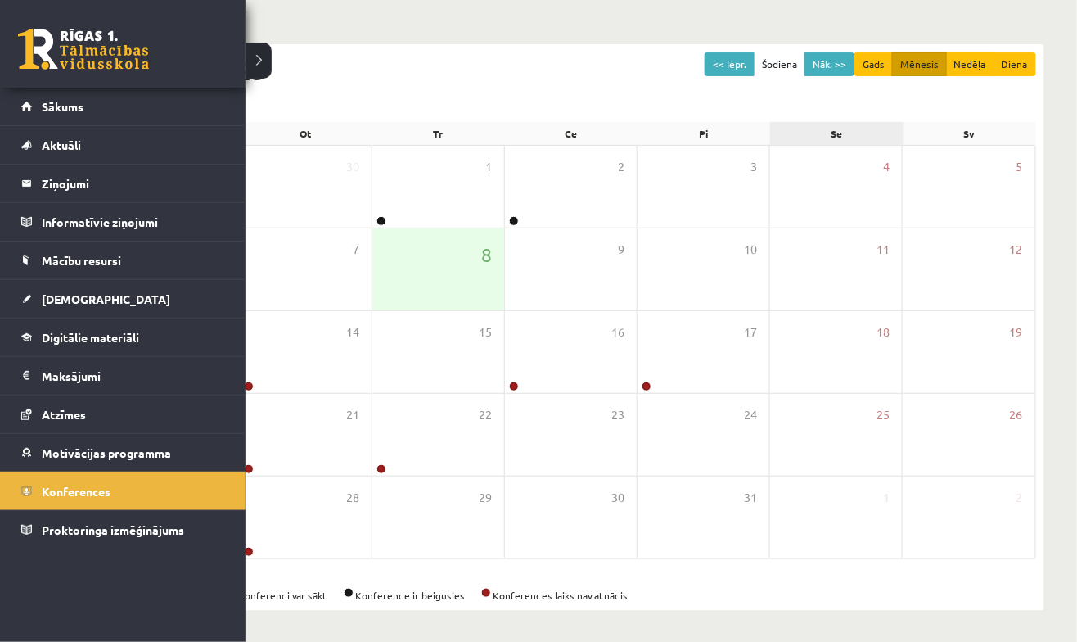
click at [844, 126] on div "Se" at bounding box center [836, 133] width 133 height 23
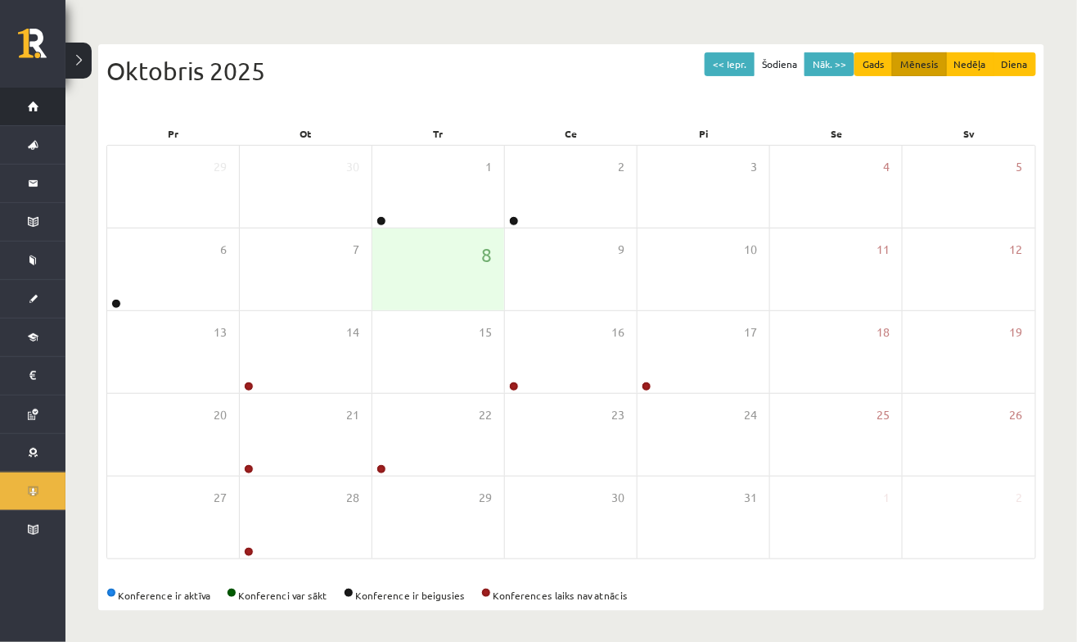
click at [25, 108] on link "Sākums" at bounding box center [32, 107] width 65 height 38
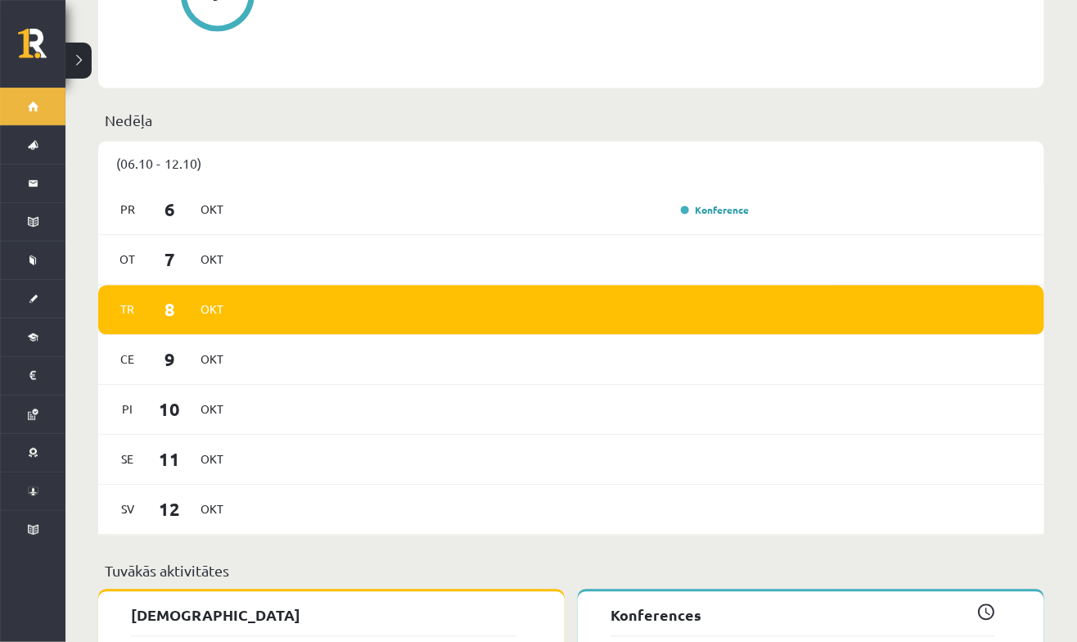
scroll to position [951, 0]
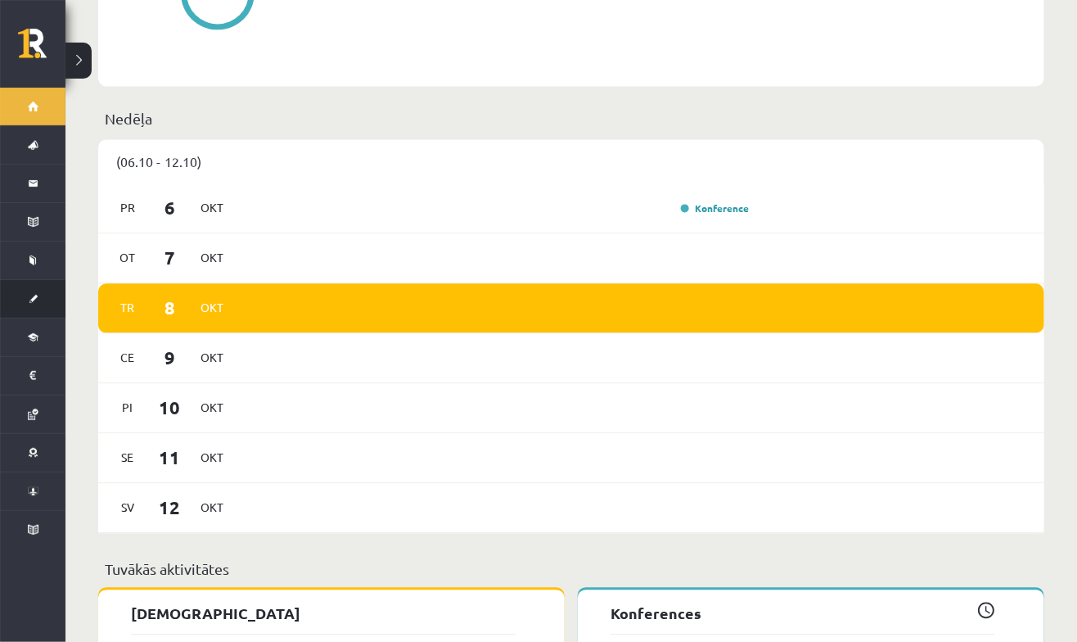
click at [25, 295] on link "[DEMOGRAPHIC_DATA]" at bounding box center [32, 299] width 65 height 38
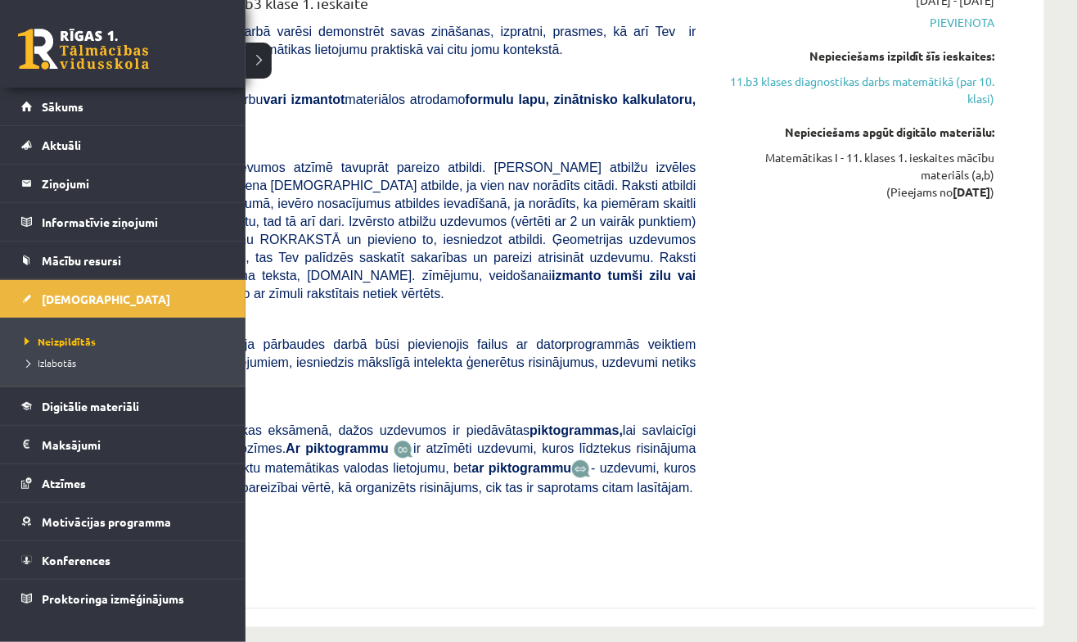
click at [927, 366] on div "2025-10-16 - 2025-10-31 Pievienota Nepieciešams izpildīt šīs ieskaites: 11.b3 k…" at bounding box center [858, 286] width 299 height 589
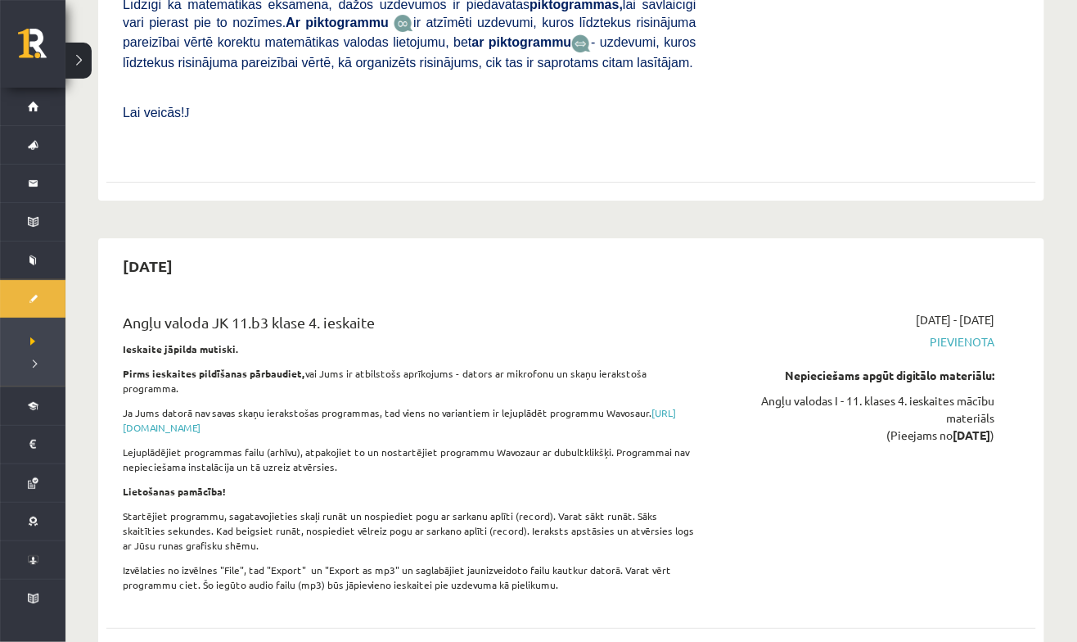
scroll to position [7406, 0]
click at [30, 367] on span "Izlabotās" at bounding box center [33, 367] width 6 height 0
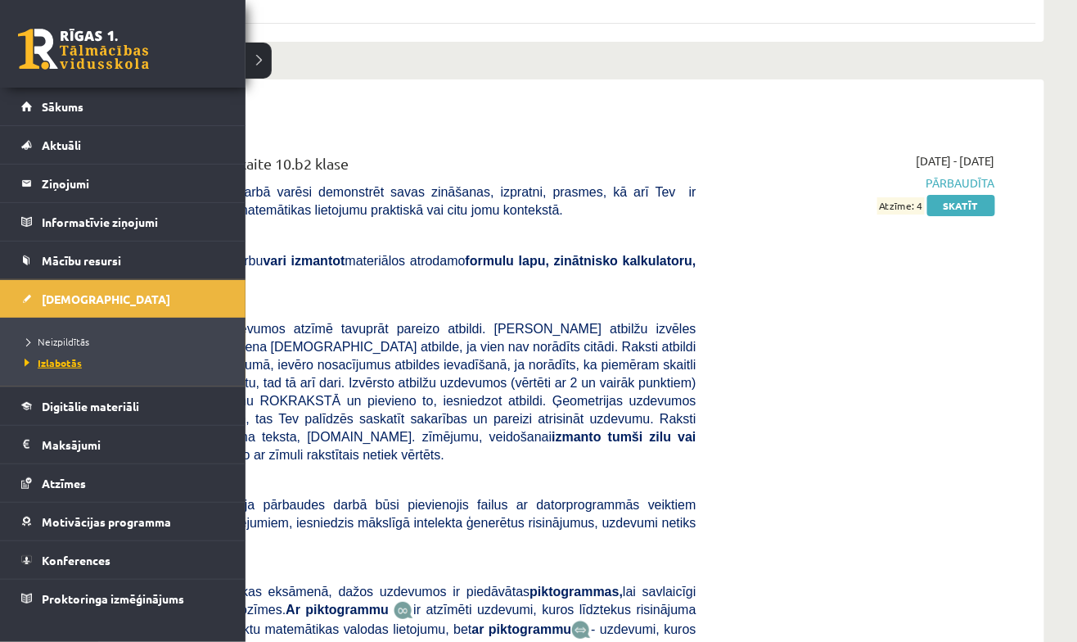
scroll to position [7331, 0]
click at [912, 418] on div "2024-10-01 - 2024-10-15 Pārbaudīta Atzīme: 4 Skatīt" at bounding box center [858, 446] width 299 height 589
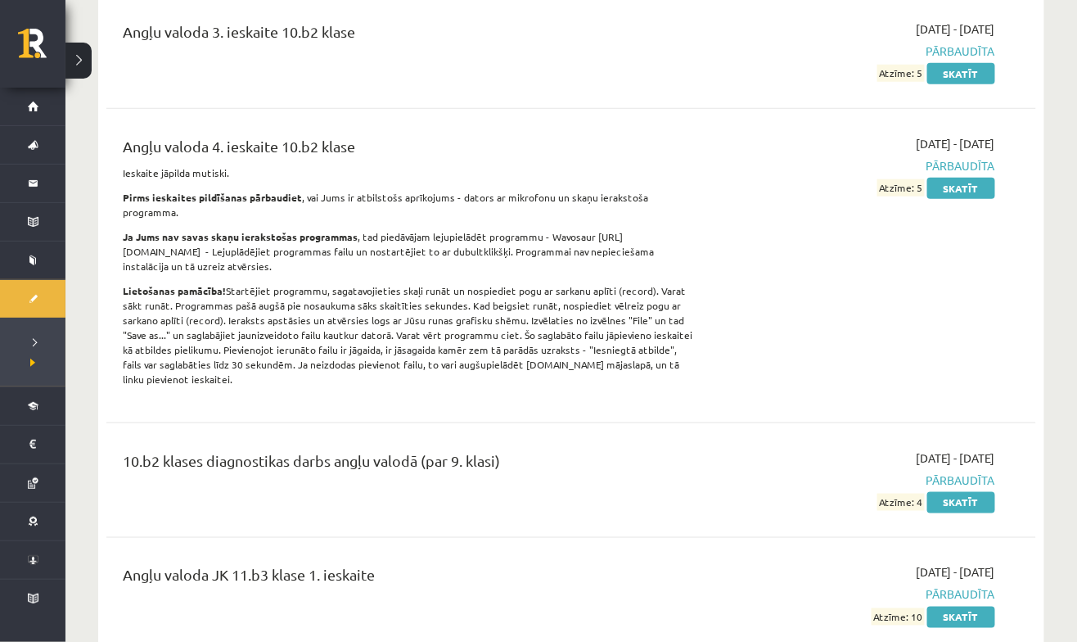
scroll to position [440, 0]
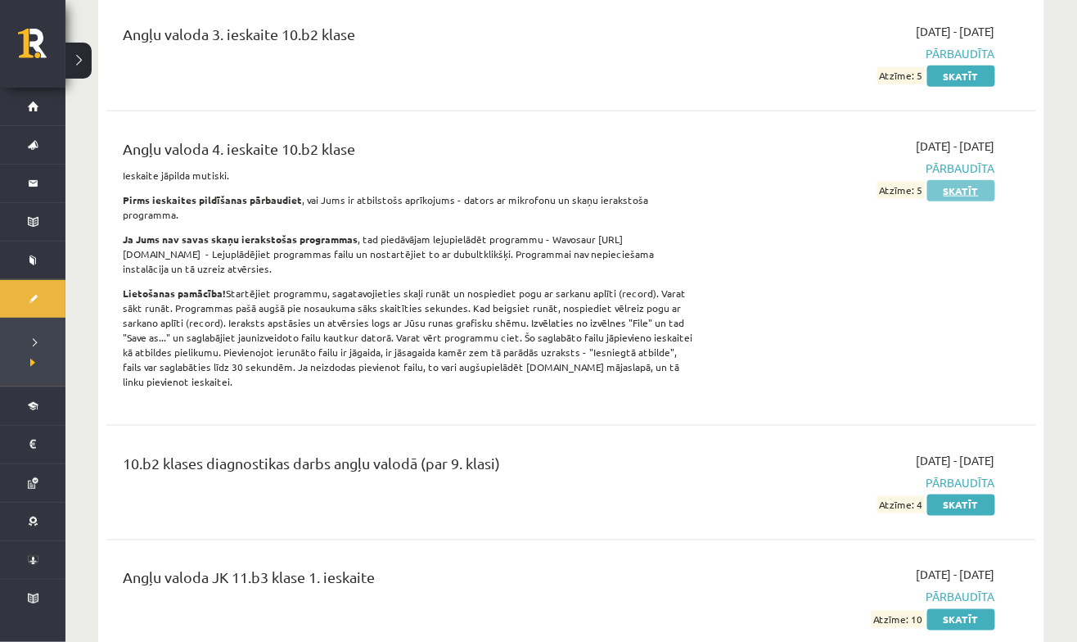
click at [986, 180] on link "Skatīt" at bounding box center [961, 190] width 68 height 21
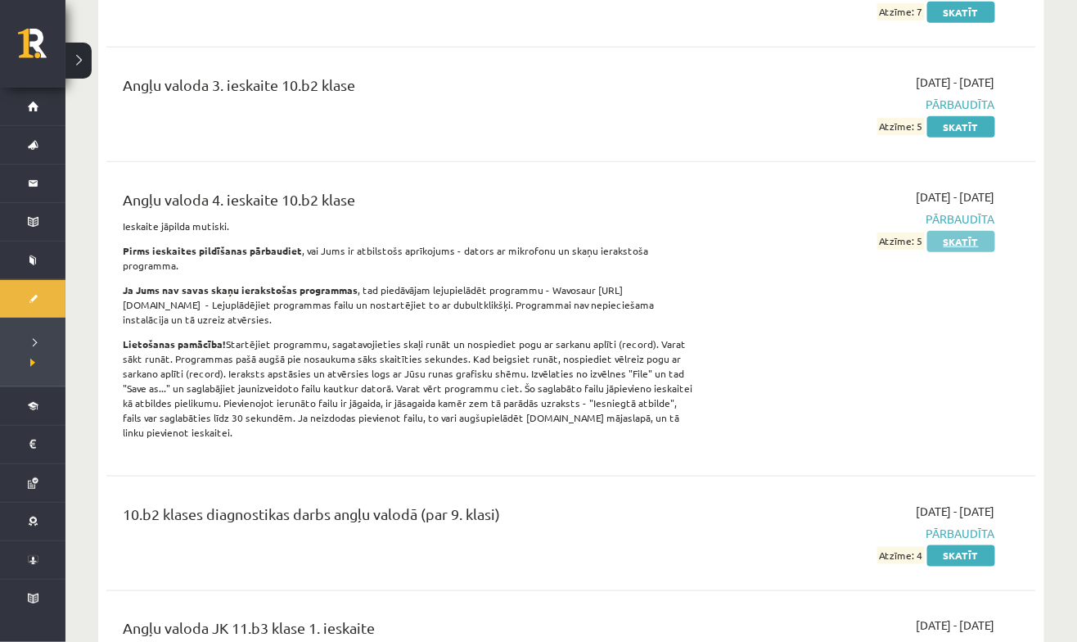
scroll to position [390, 0]
click at [964, 230] on link "Skatīt" at bounding box center [961, 240] width 68 height 21
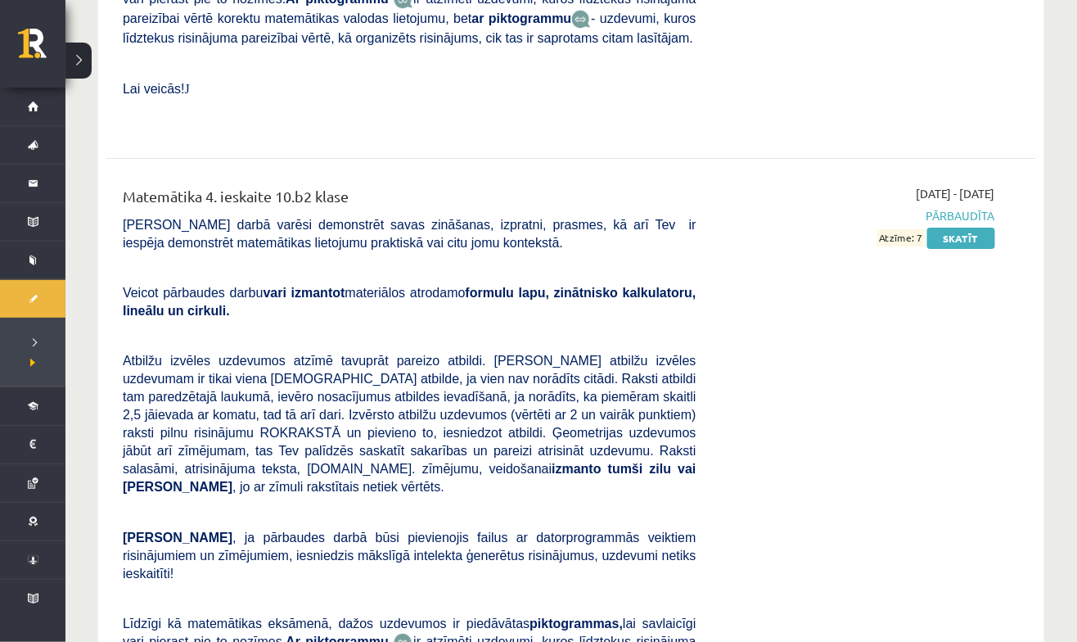
scroll to position [10404, 0]
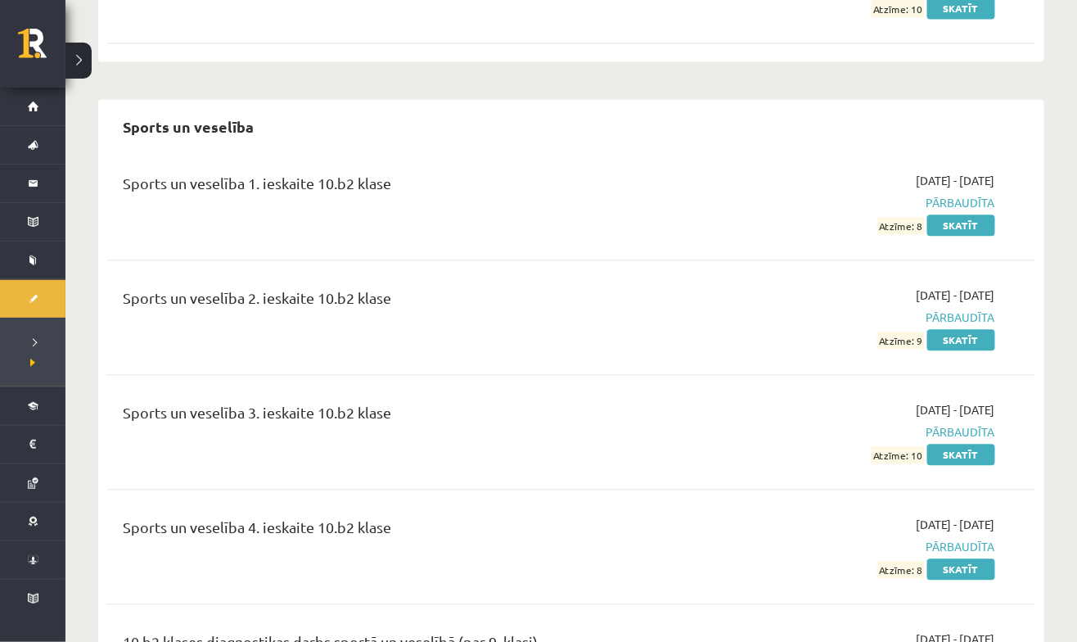
click at [39, 345] on link "Neizpildītās" at bounding box center [32, 341] width 65 height 15
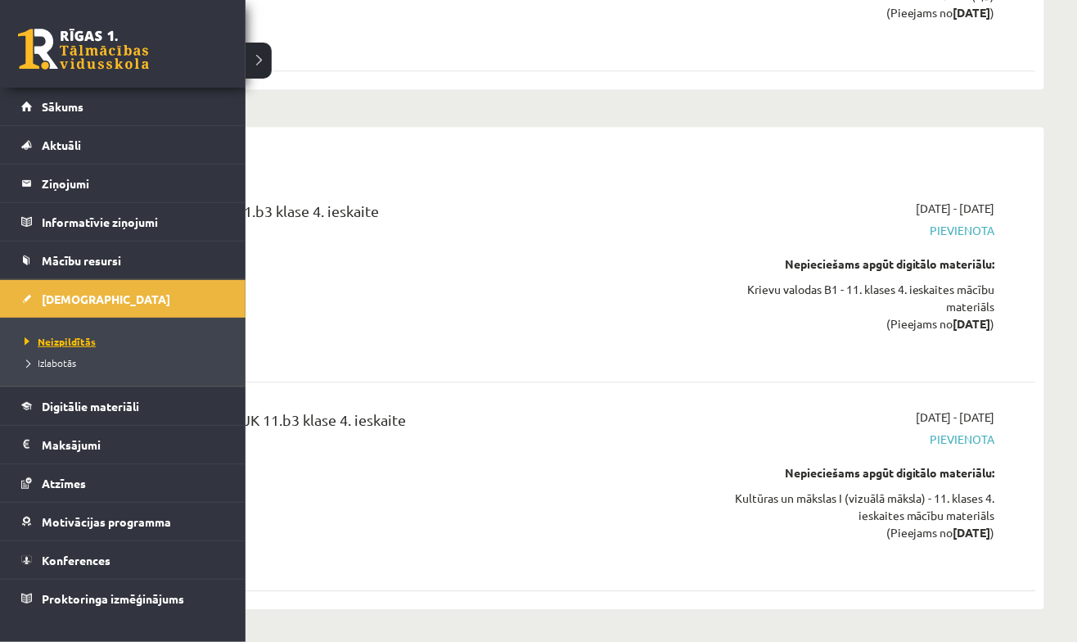
scroll to position [8588, 0]
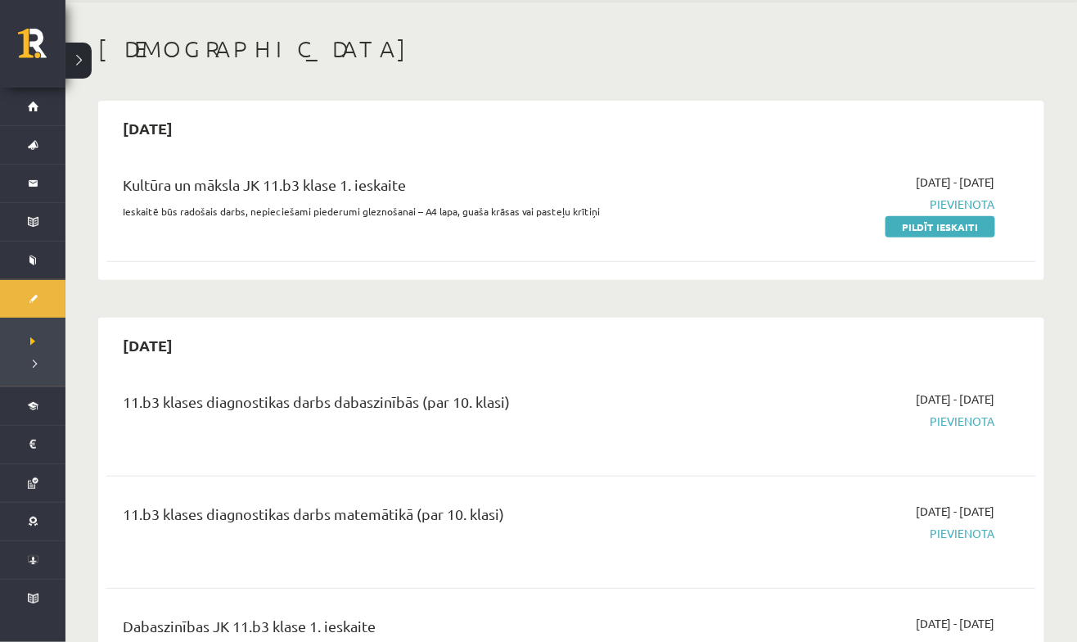
scroll to position [57, 0]
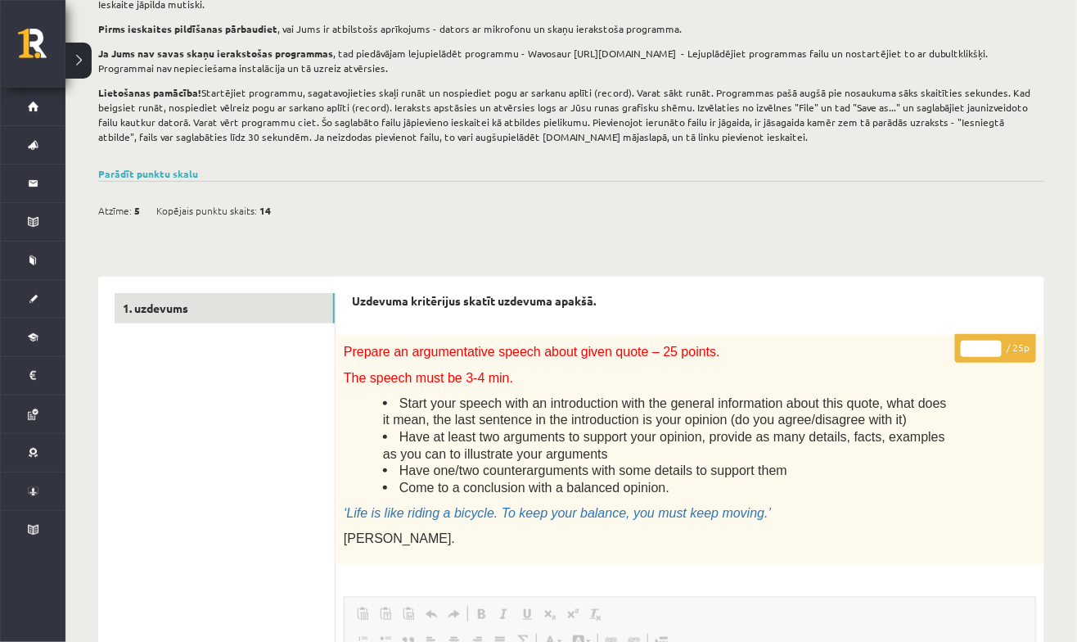
scroll to position [128, 0]
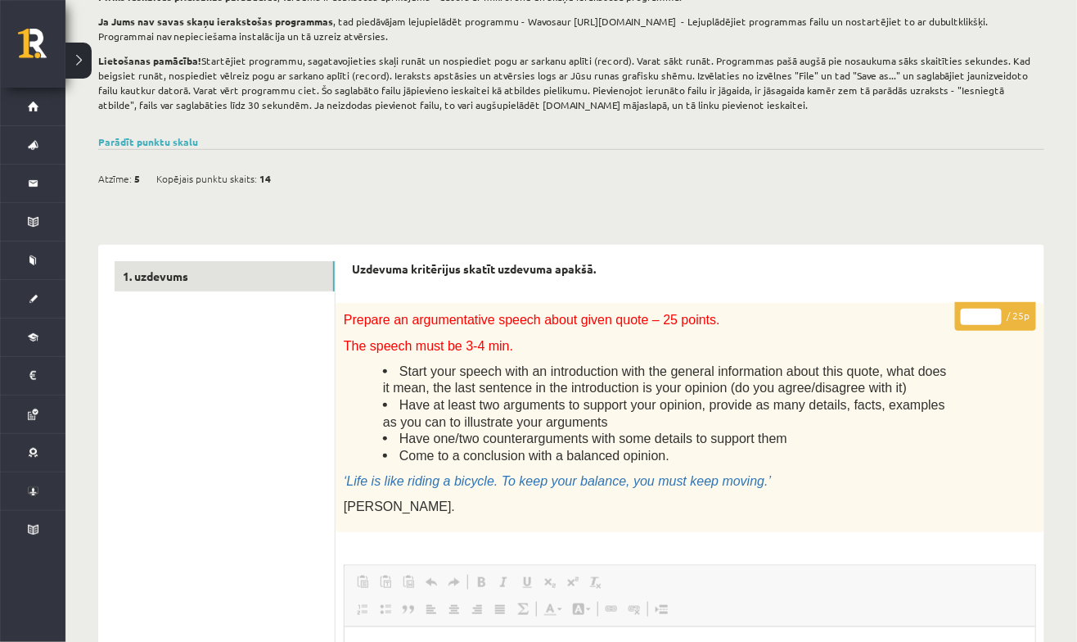
click at [668, 368] on span "Start your speech with an introduction with the general information about this …" at bounding box center [665, 379] width 564 height 31
